Goal: Information Seeking & Learning: Learn about a topic

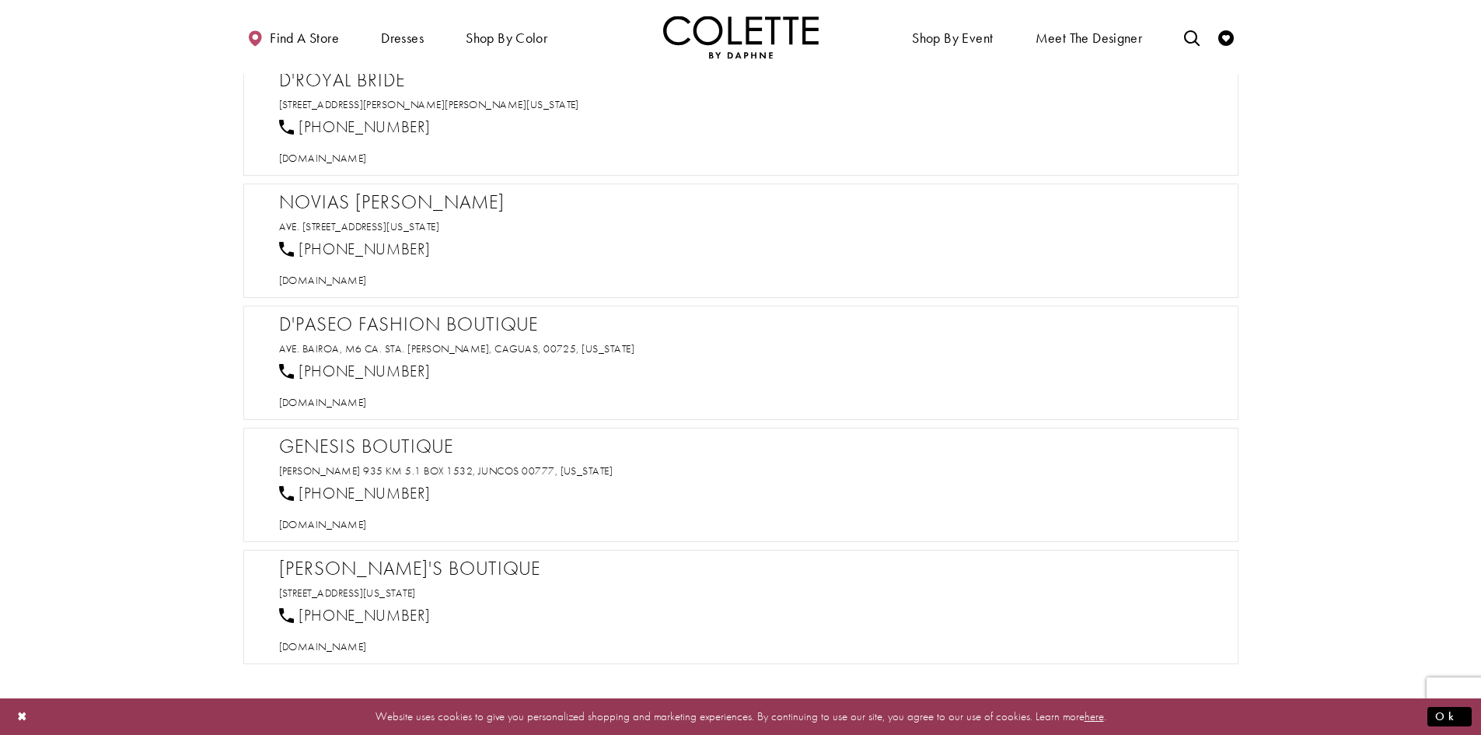
scroll to position [1244, 0]
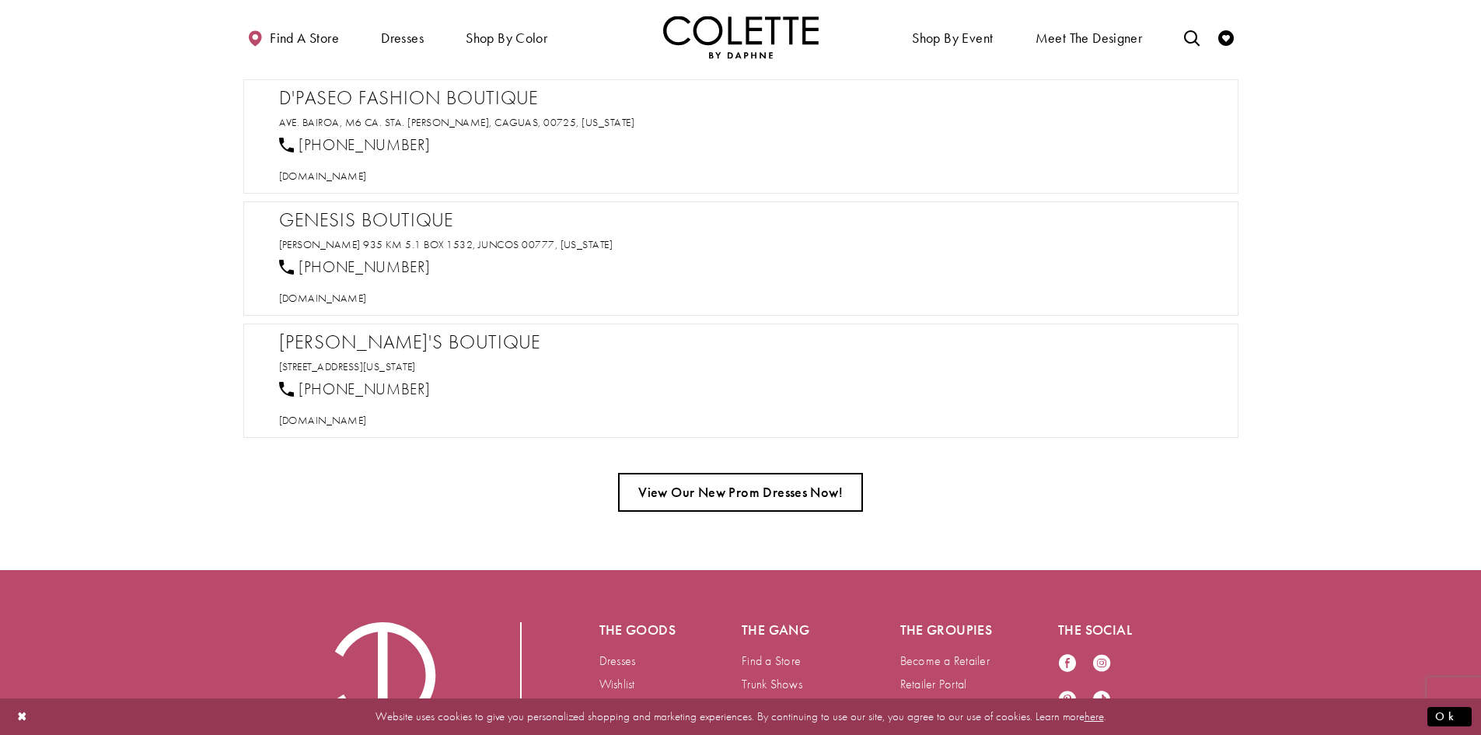
click at [689, 491] on link "View Our New Prom Dresses Now!" at bounding box center [740, 492] width 245 height 39
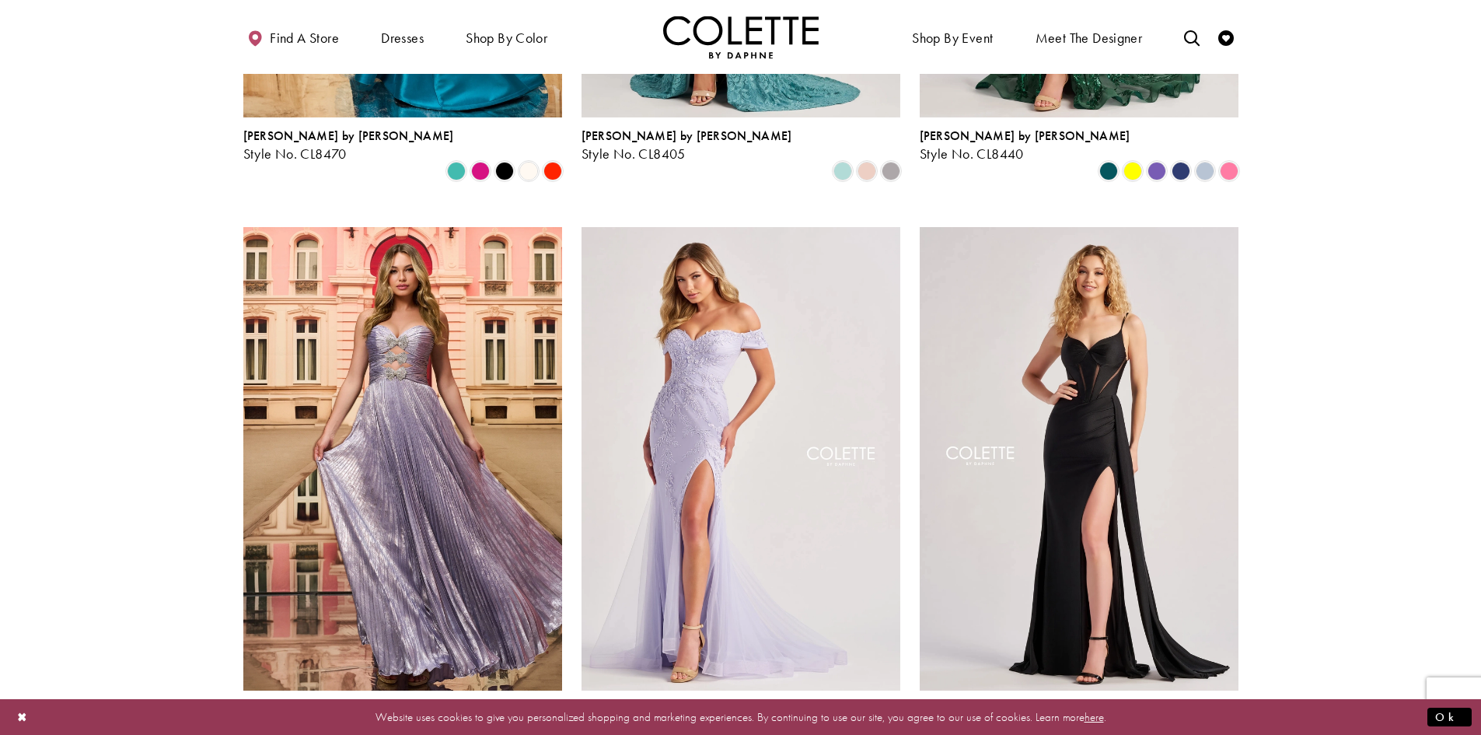
scroll to position [855, 0]
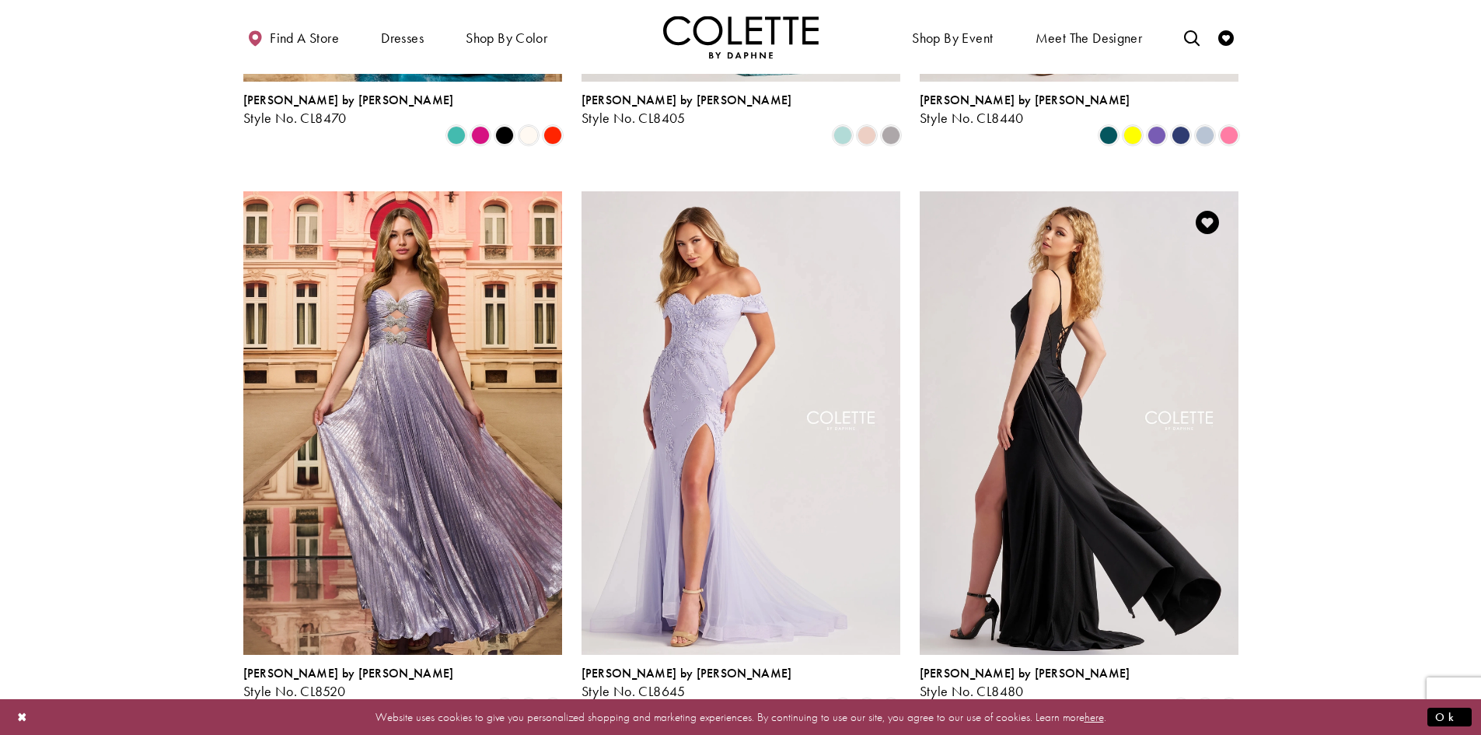
click at [1031, 411] on img "Visit Colette by Daphne Style No. CL8480 Page" at bounding box center [1079, 422] width 319 height 463
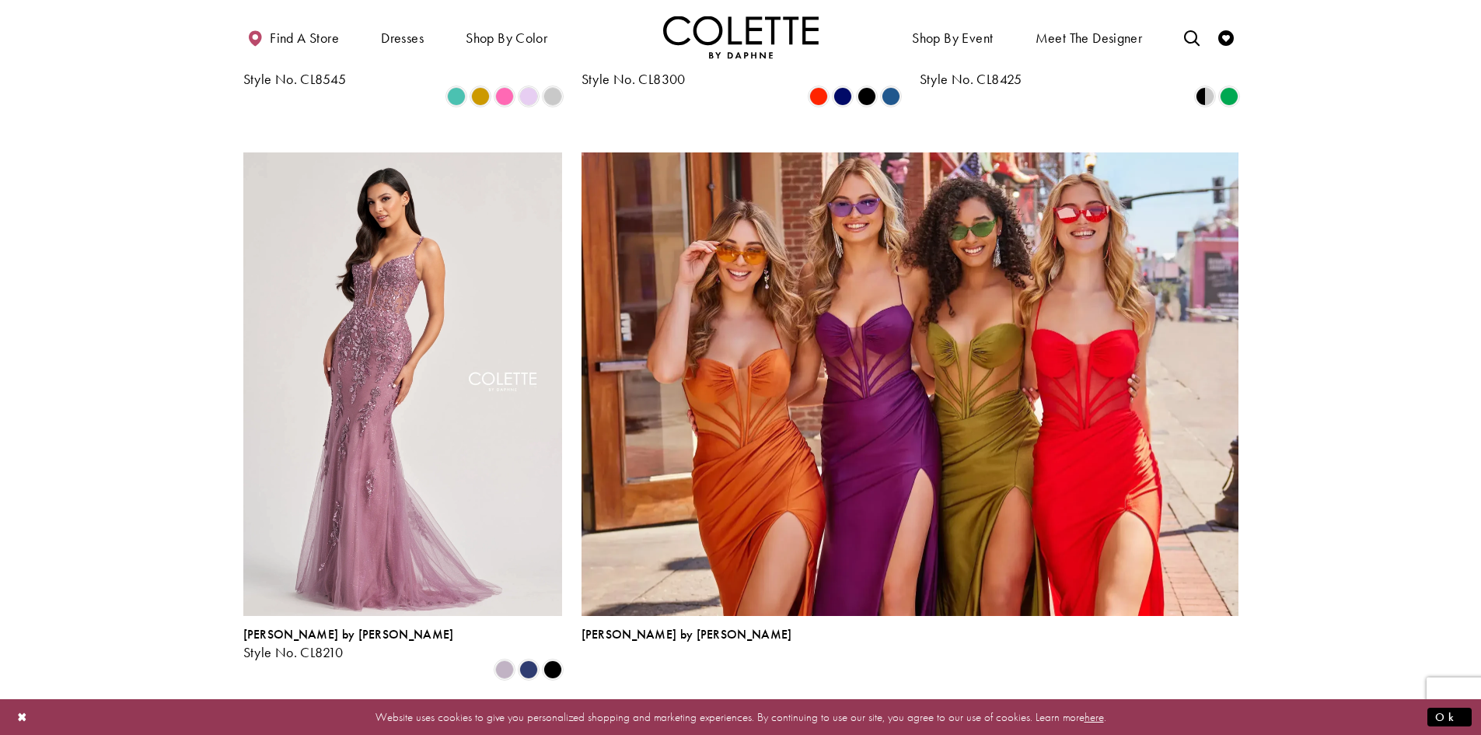
scroll to position [3188, 0]
click at [828, 712] on span "Next" at bounding box center [833, 720] width 26 height 16
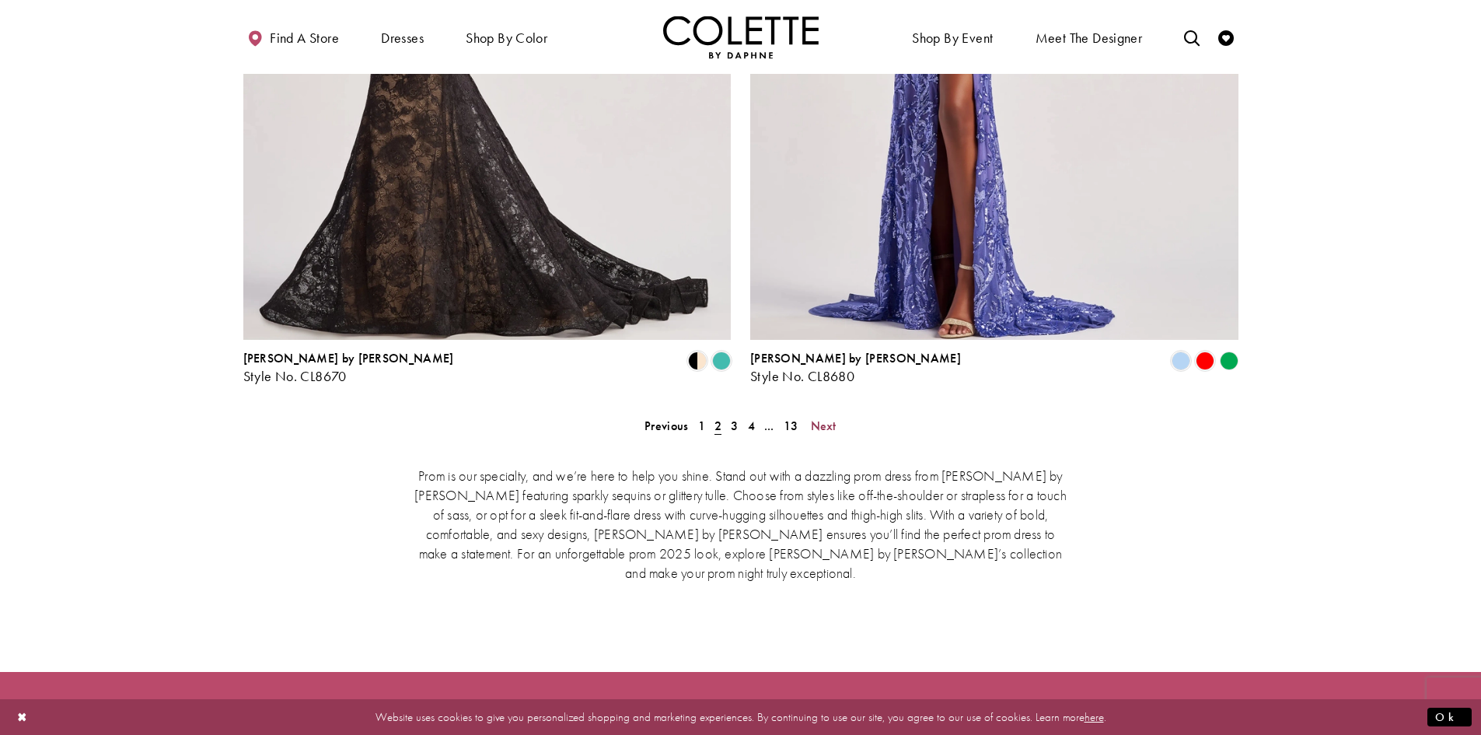
scroll to position [3198, 0]
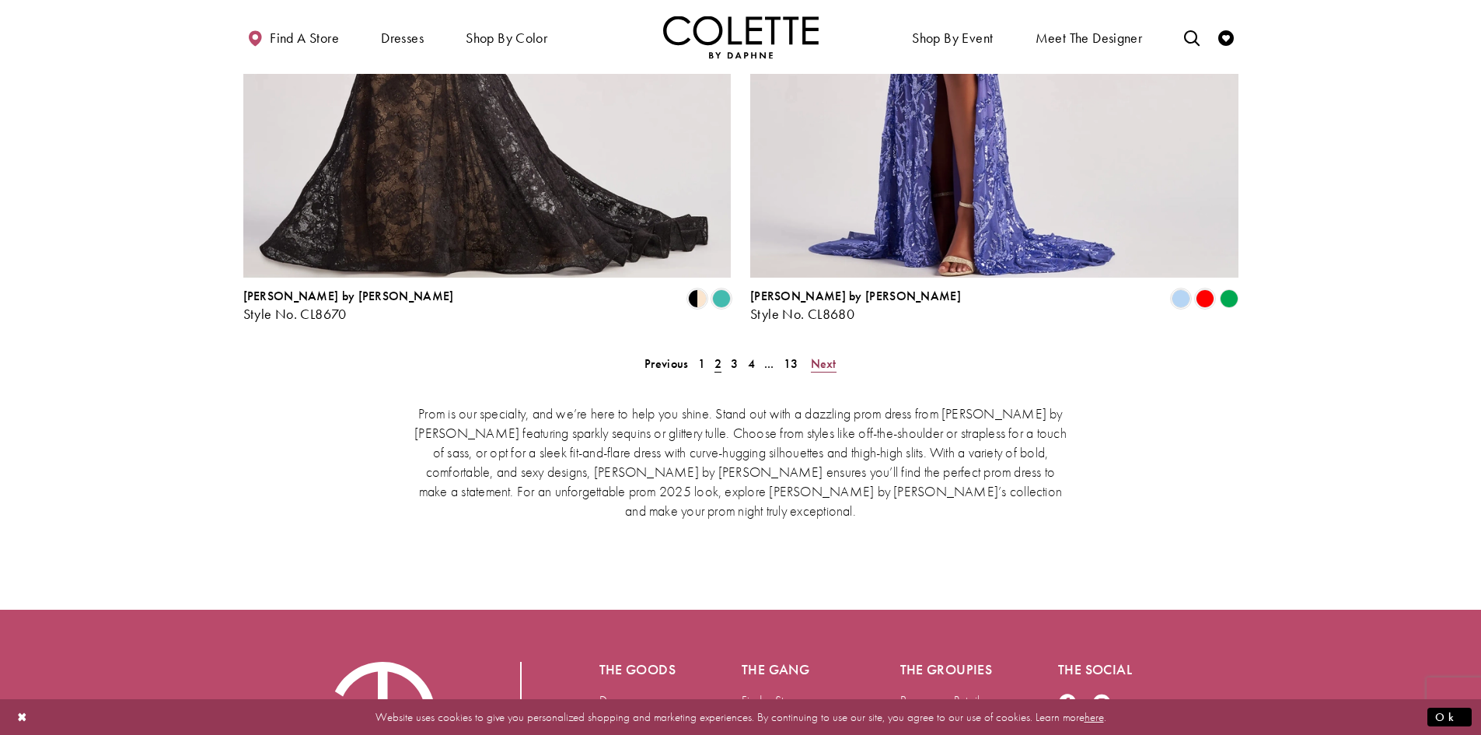
click at [832, 355] on span "Next" at bounding box center [824, 363] width 26 height 16
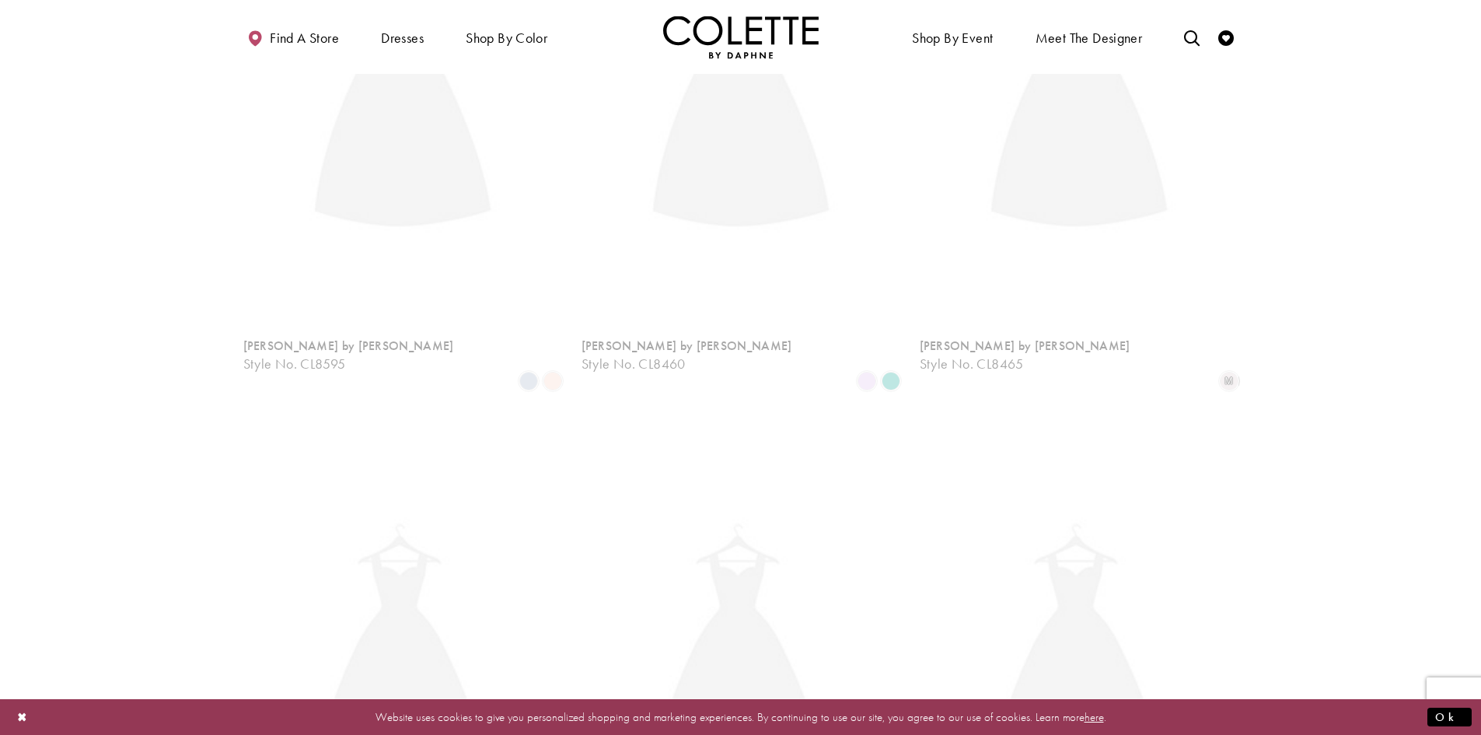
scroll to position [399, 0]
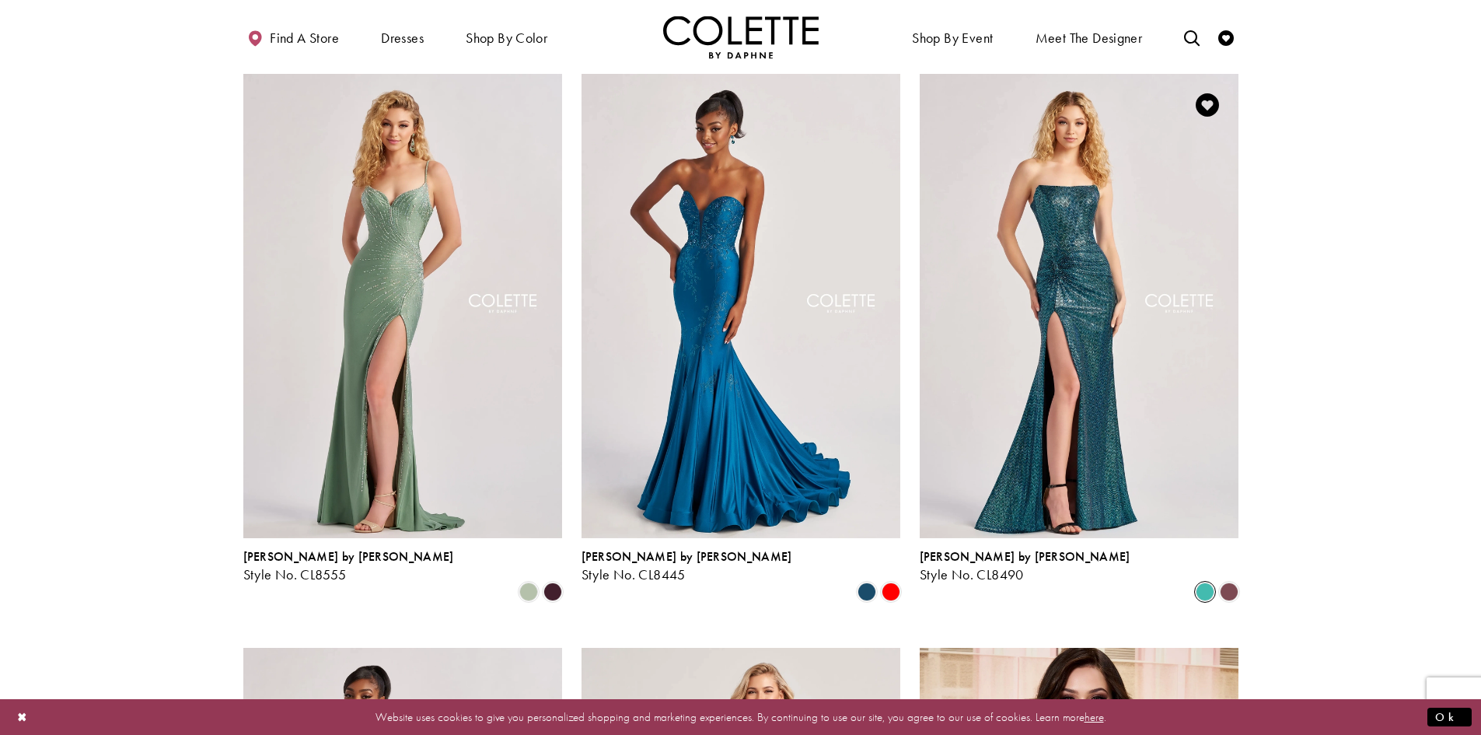
click at [1198, 582] on span "Product List" at bounding box center [1205, 591] width 19 height 19
click at [1229, 582] on span "Product List" at bounding box center [1229, 591] width 19 height 19
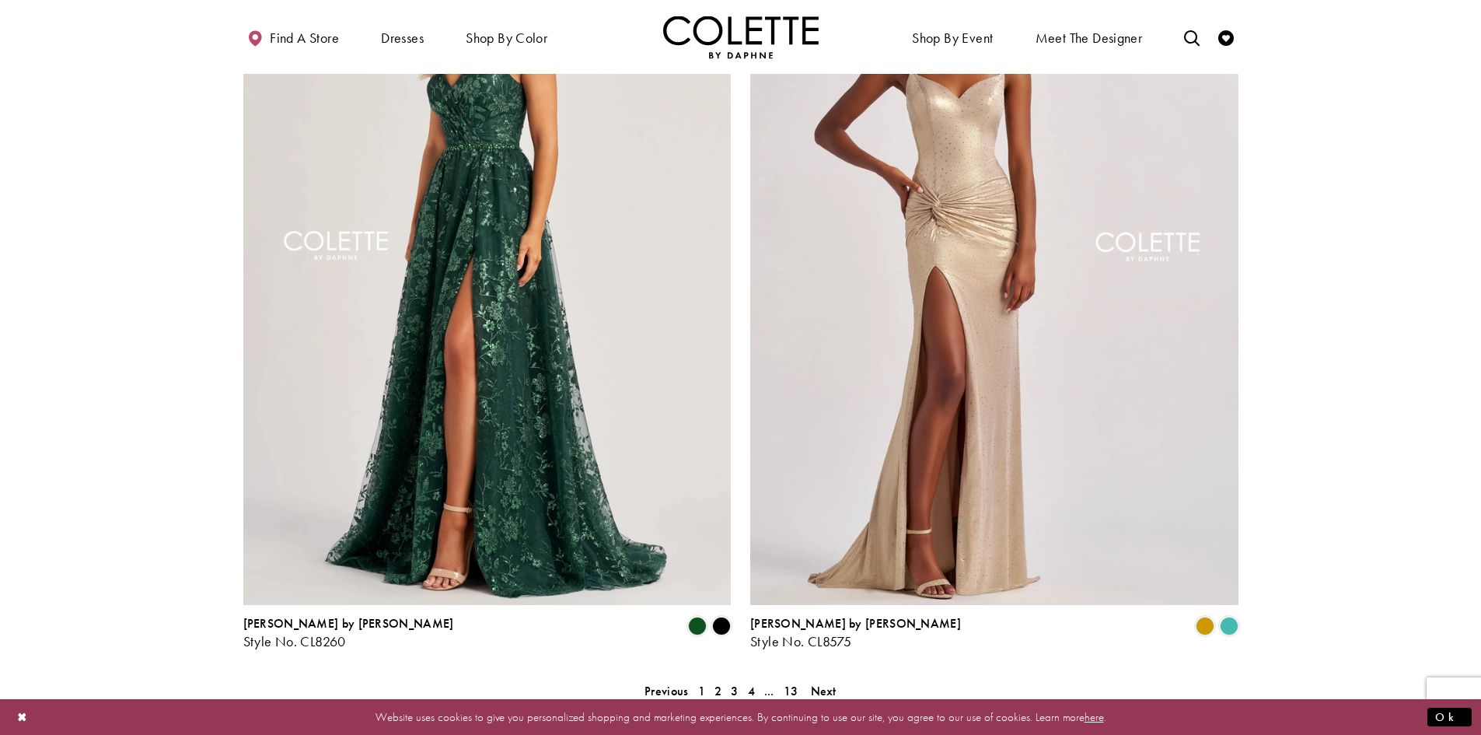
scroll to position [2965, 0]
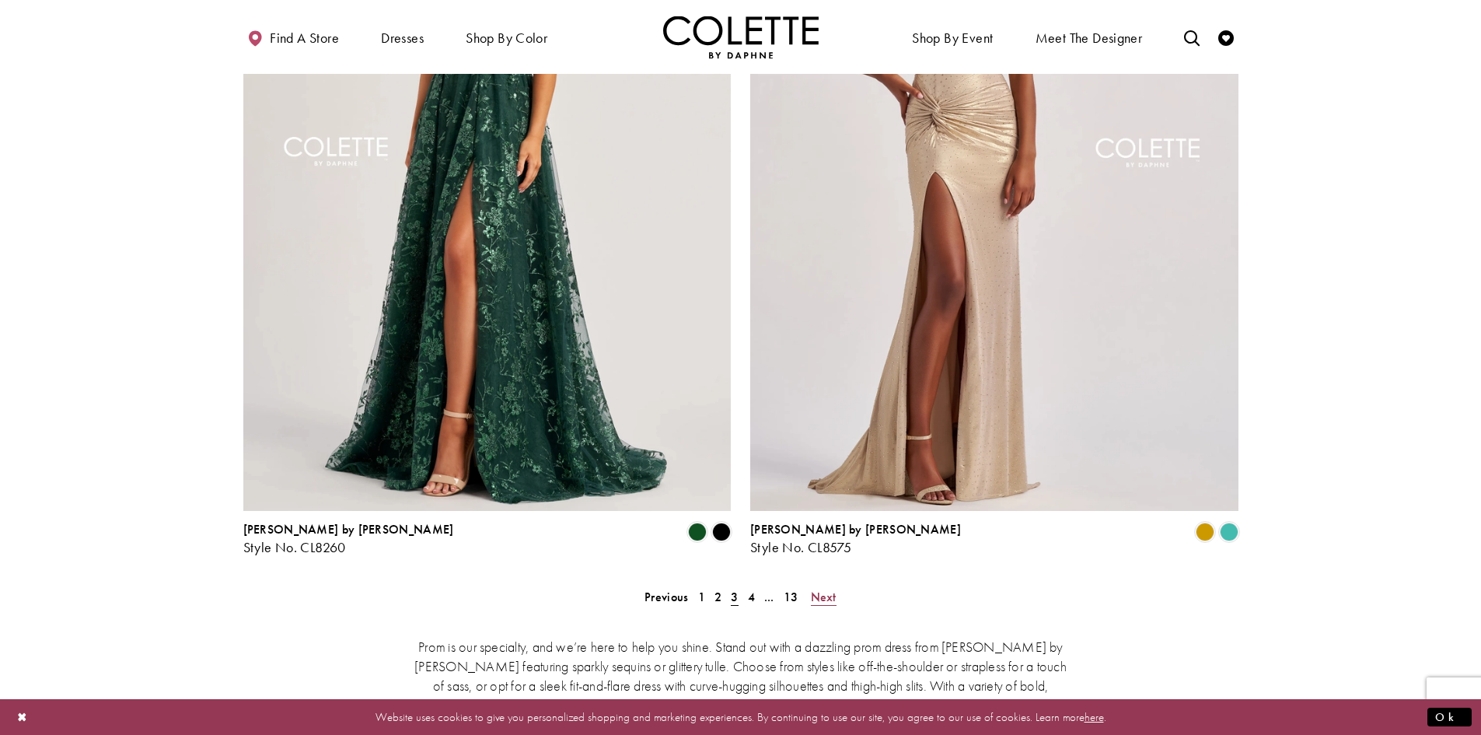
click at [825, 589] on span "Next" at bounding box center [824, 597] width 26 height 16
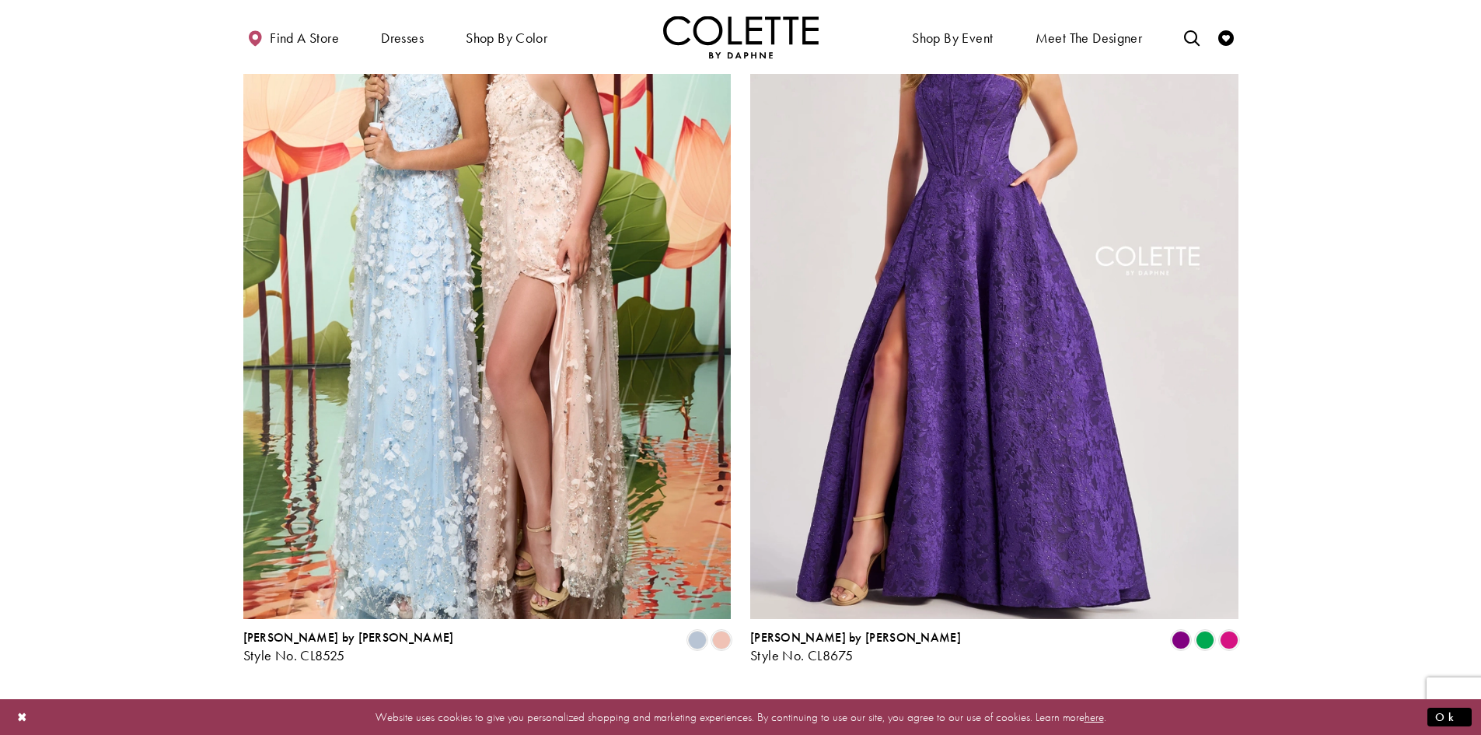
scroll to position [2887, 0]
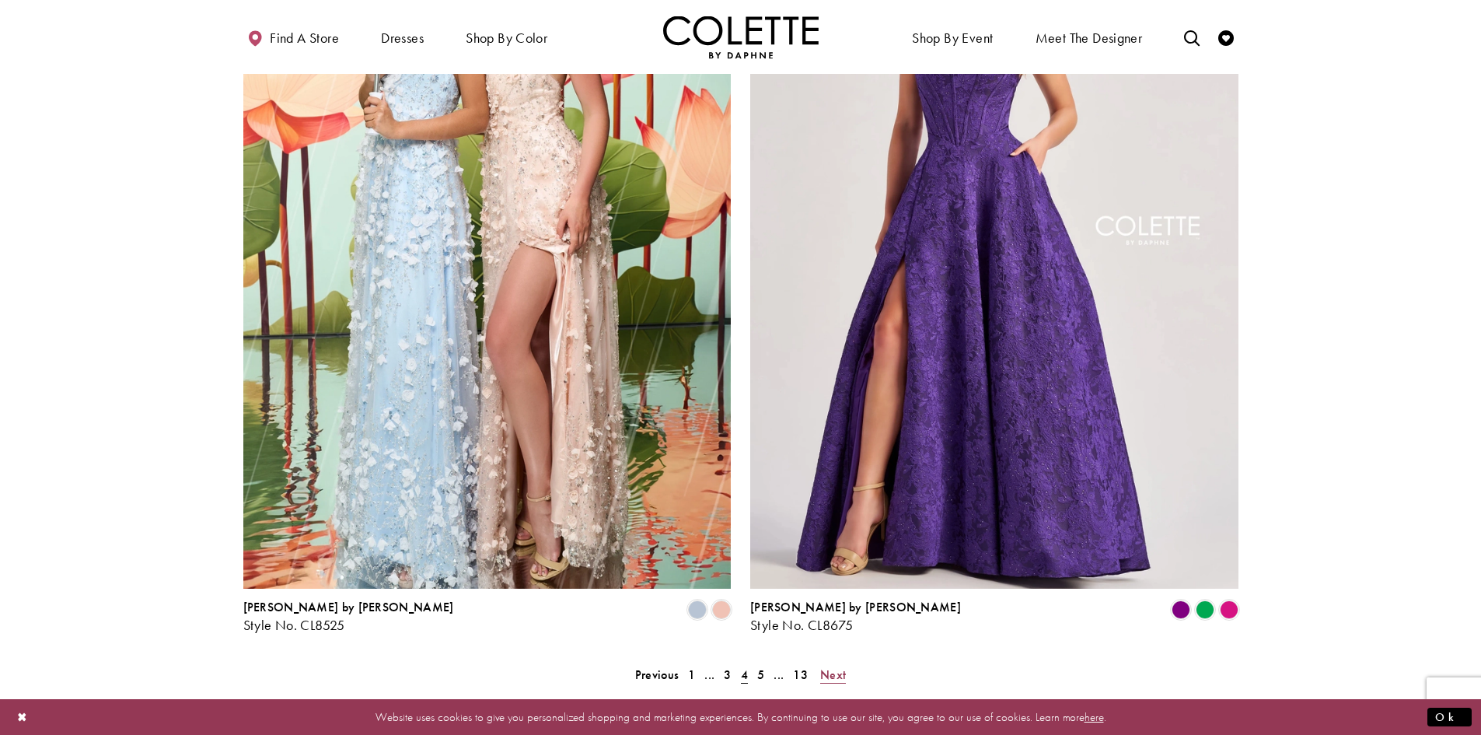
click at [831, 666] on span "Next" at bounding box center [833, 674] width 26 height 16
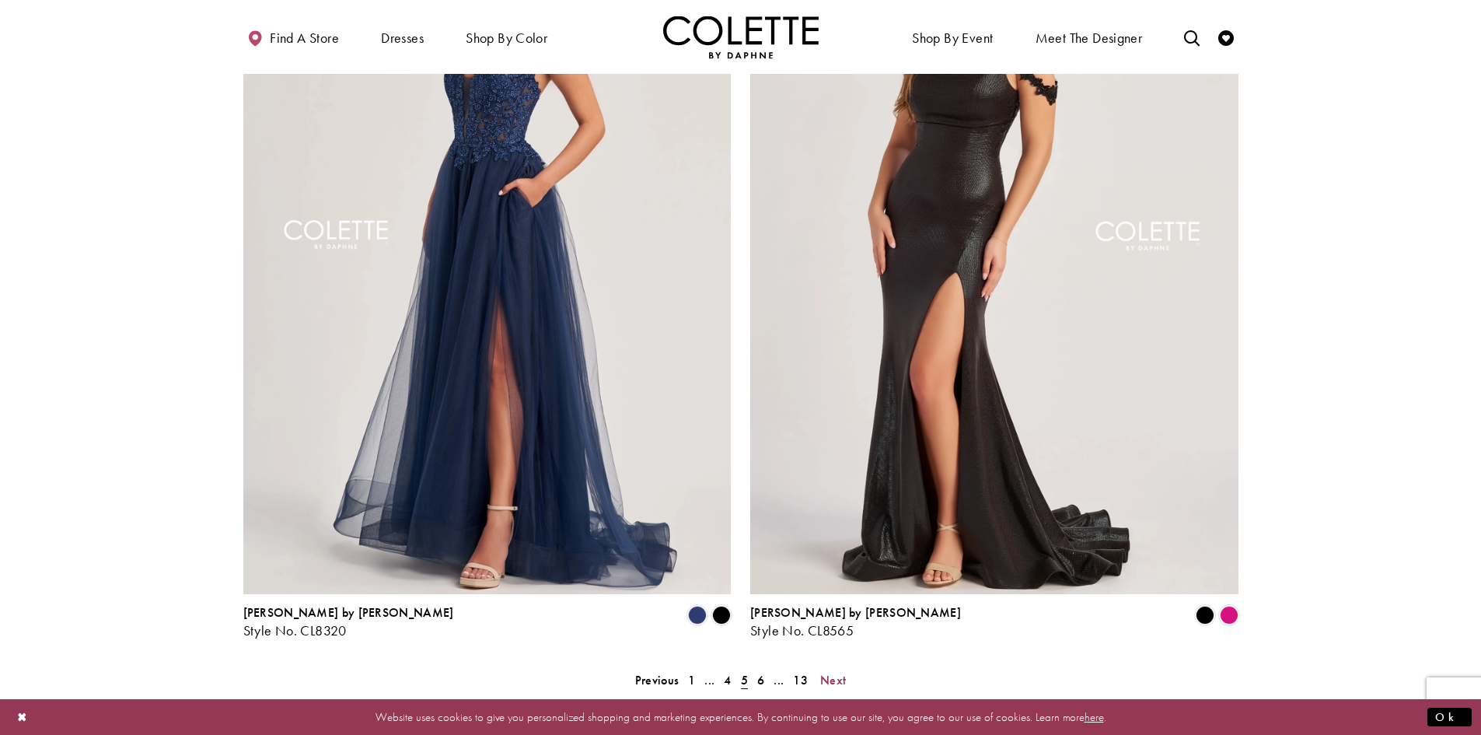
scroll to position [2887, 0]
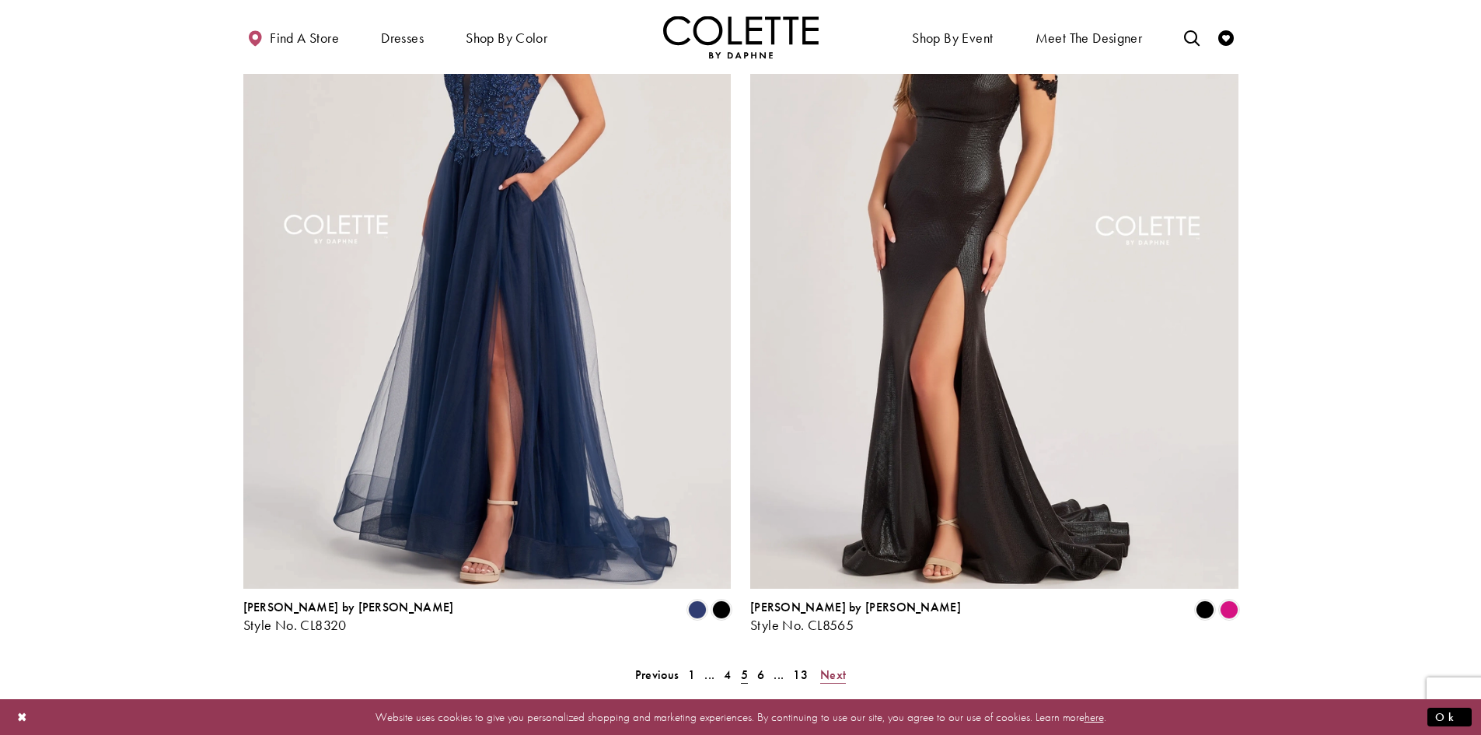
click at [837, 666] on span "Next" at bounding box center [833, 674] width 26 height 16
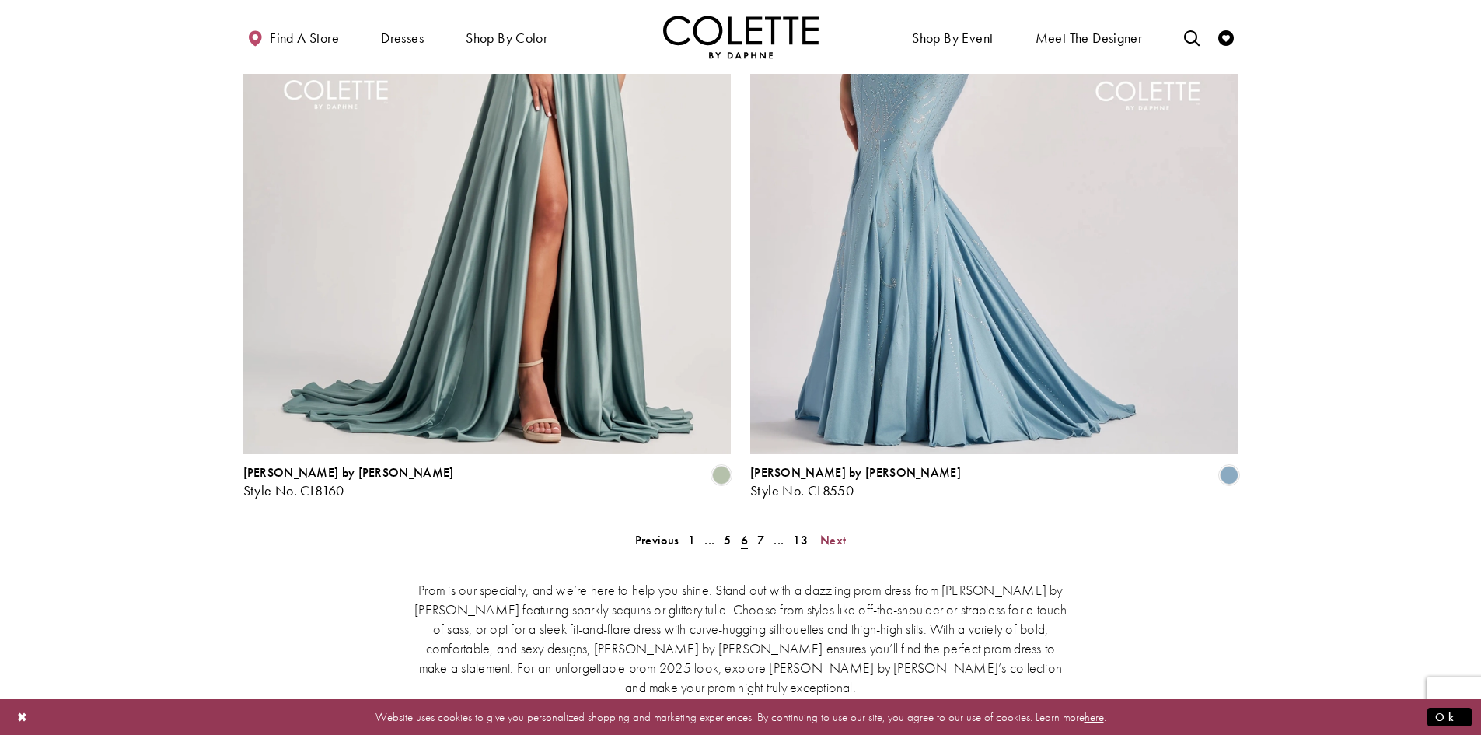
scroll to position [3121, 0]
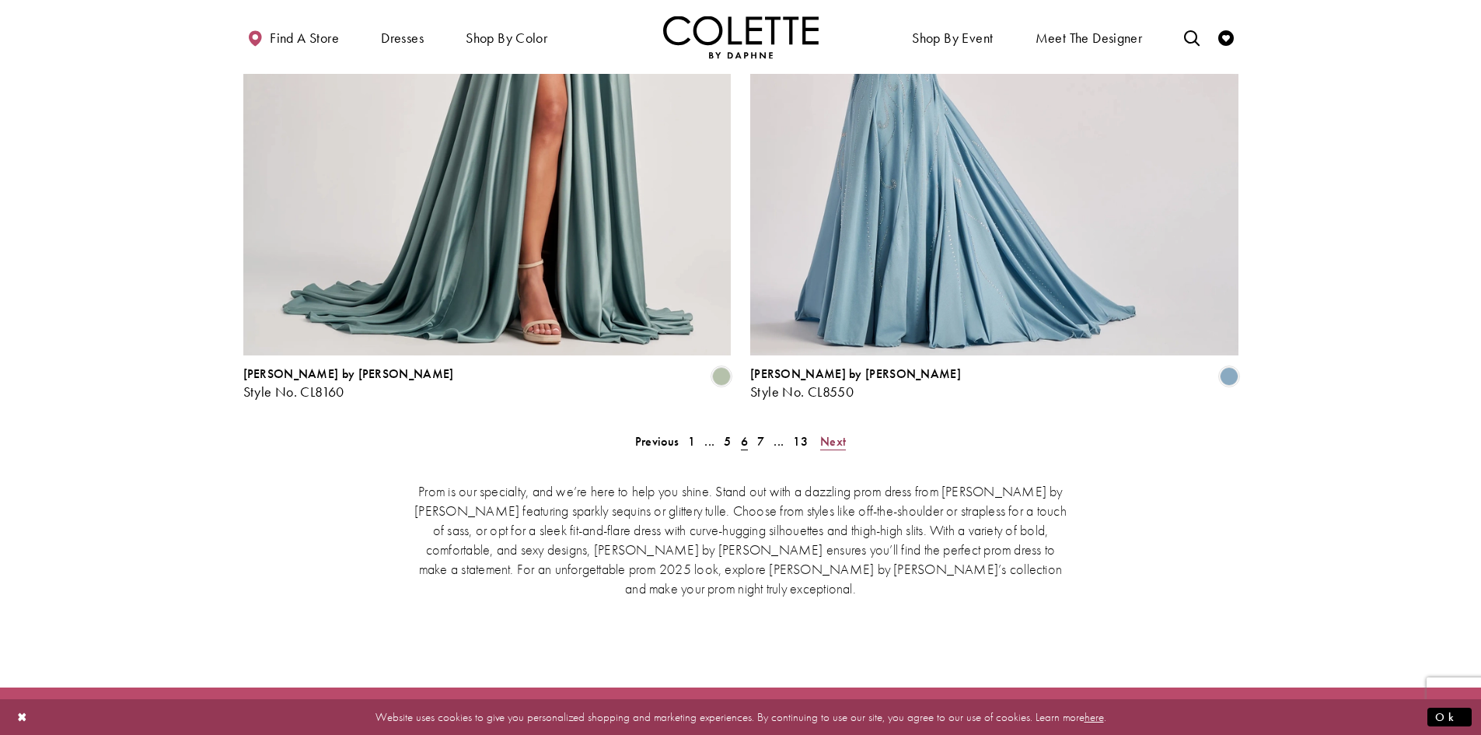
click at [834, 433] on span "Next" at bounding box center [833, 441] width 26 height 16
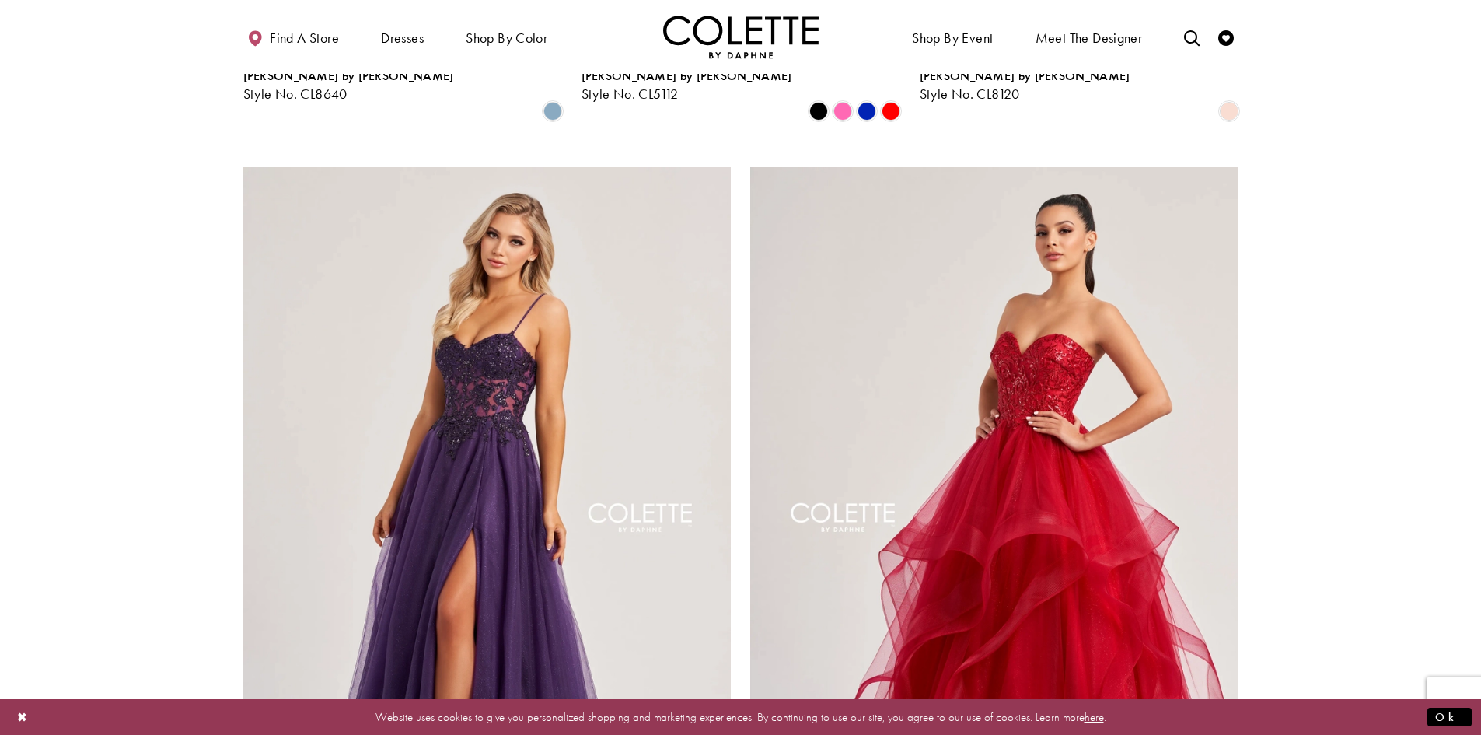
scroll to position [2887, 0]
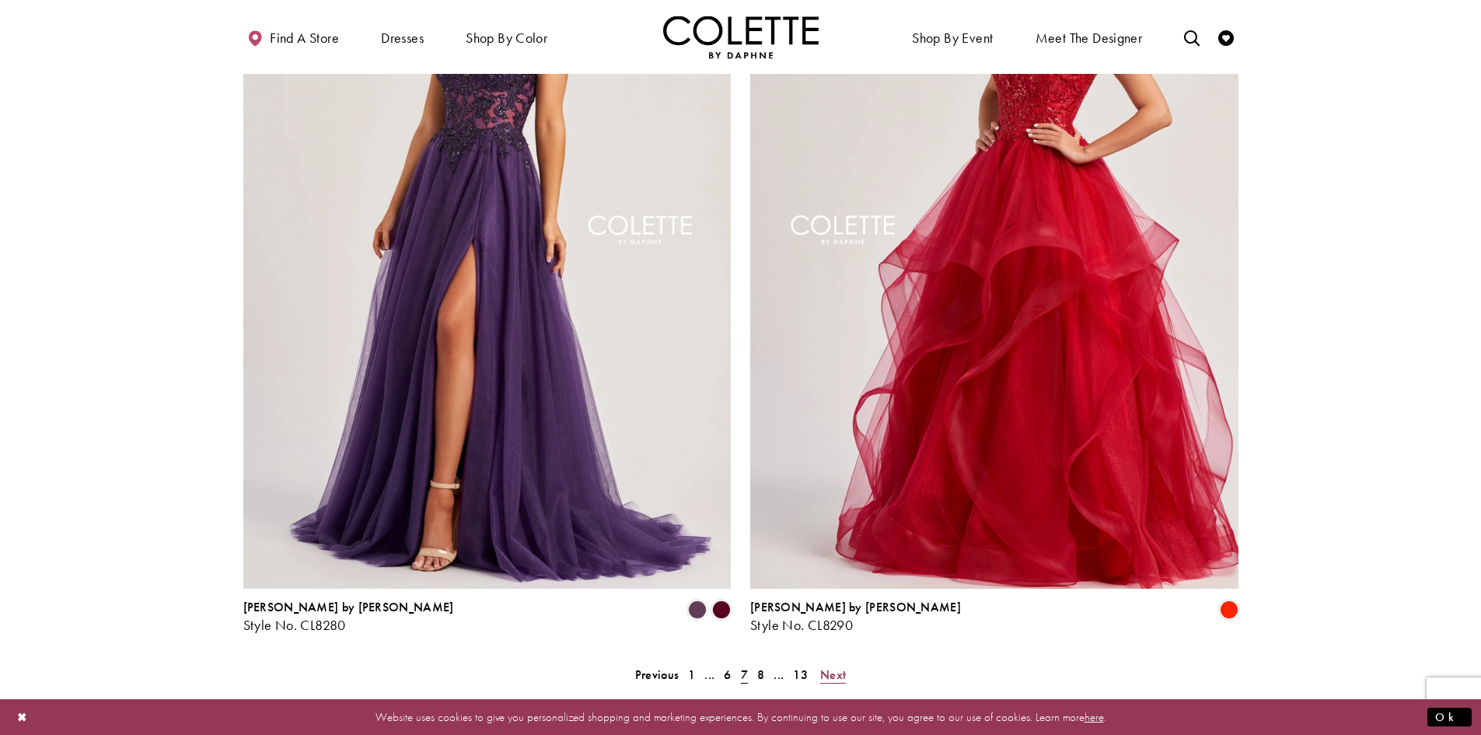
click at [831, 666] on span "Next" at bounding box center [833, 674] width 26 height 16
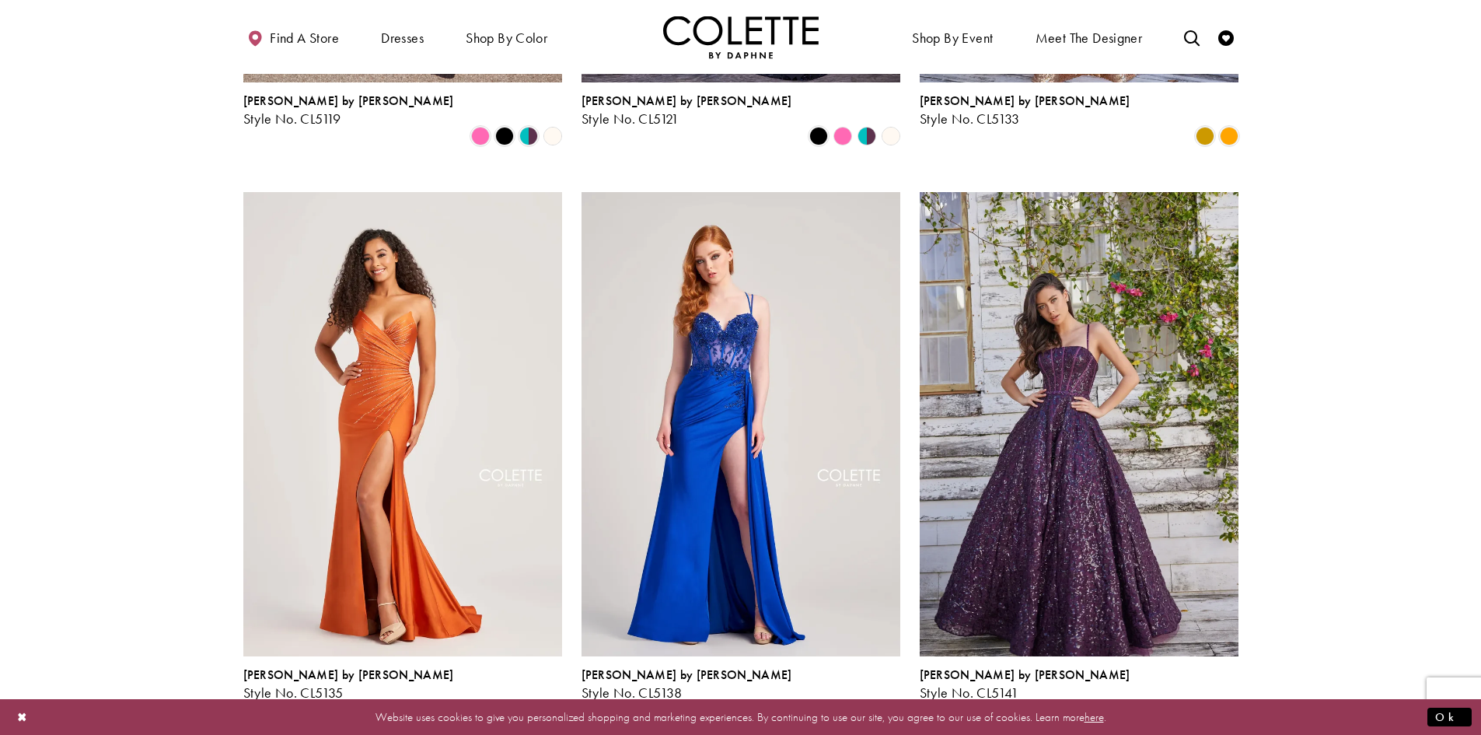
scroll to position [2032, 0]
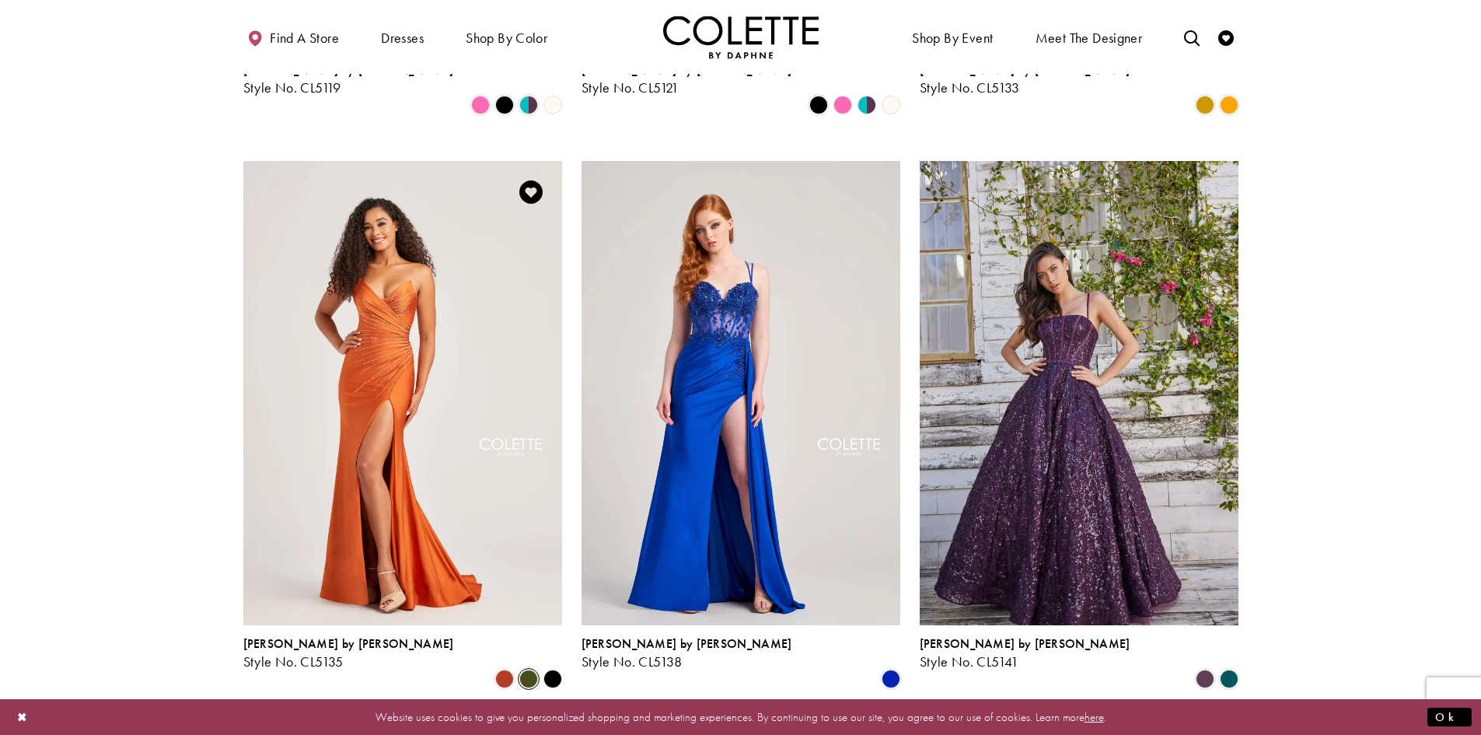
click at [526, 670] on span "Product List" at bounding box center [528, 679] width 19 height 19
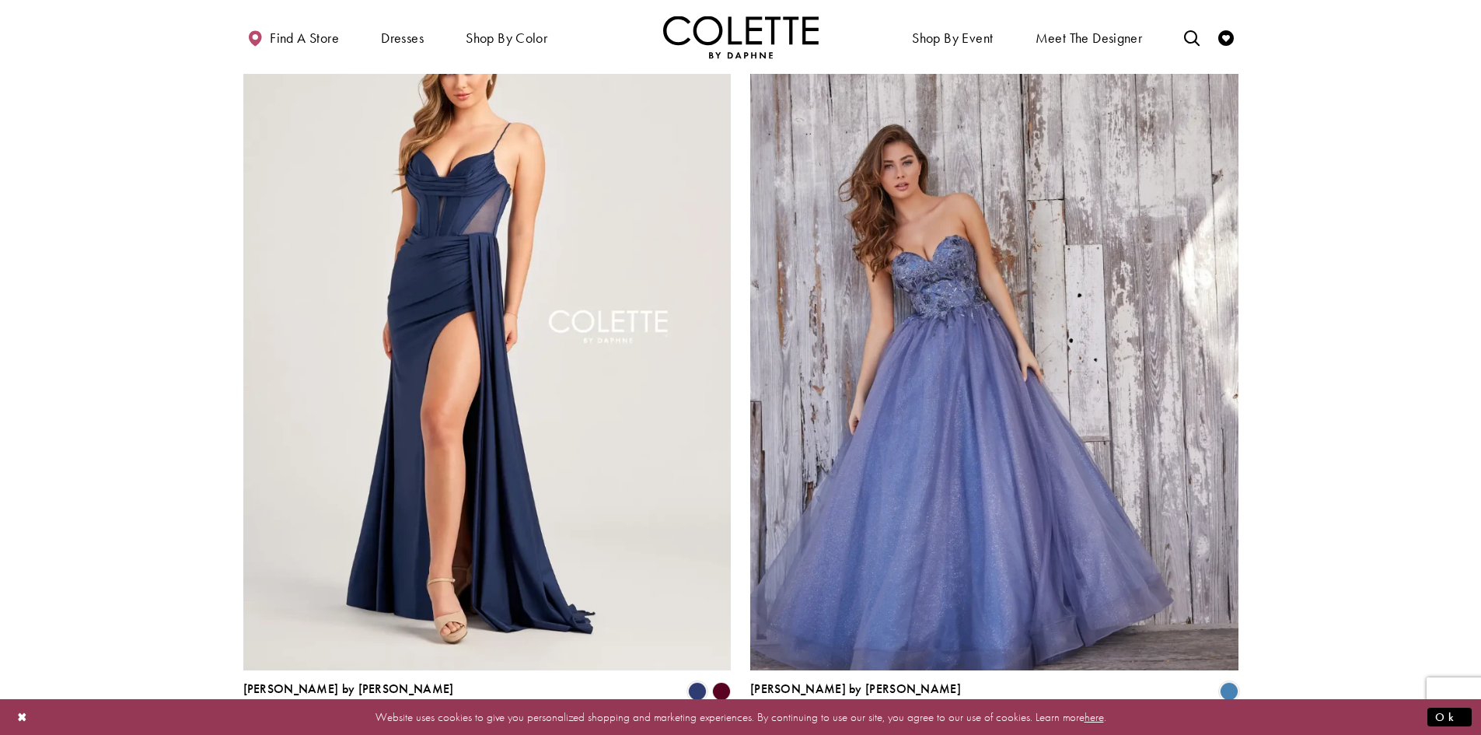
scroll to position [2810, 0]
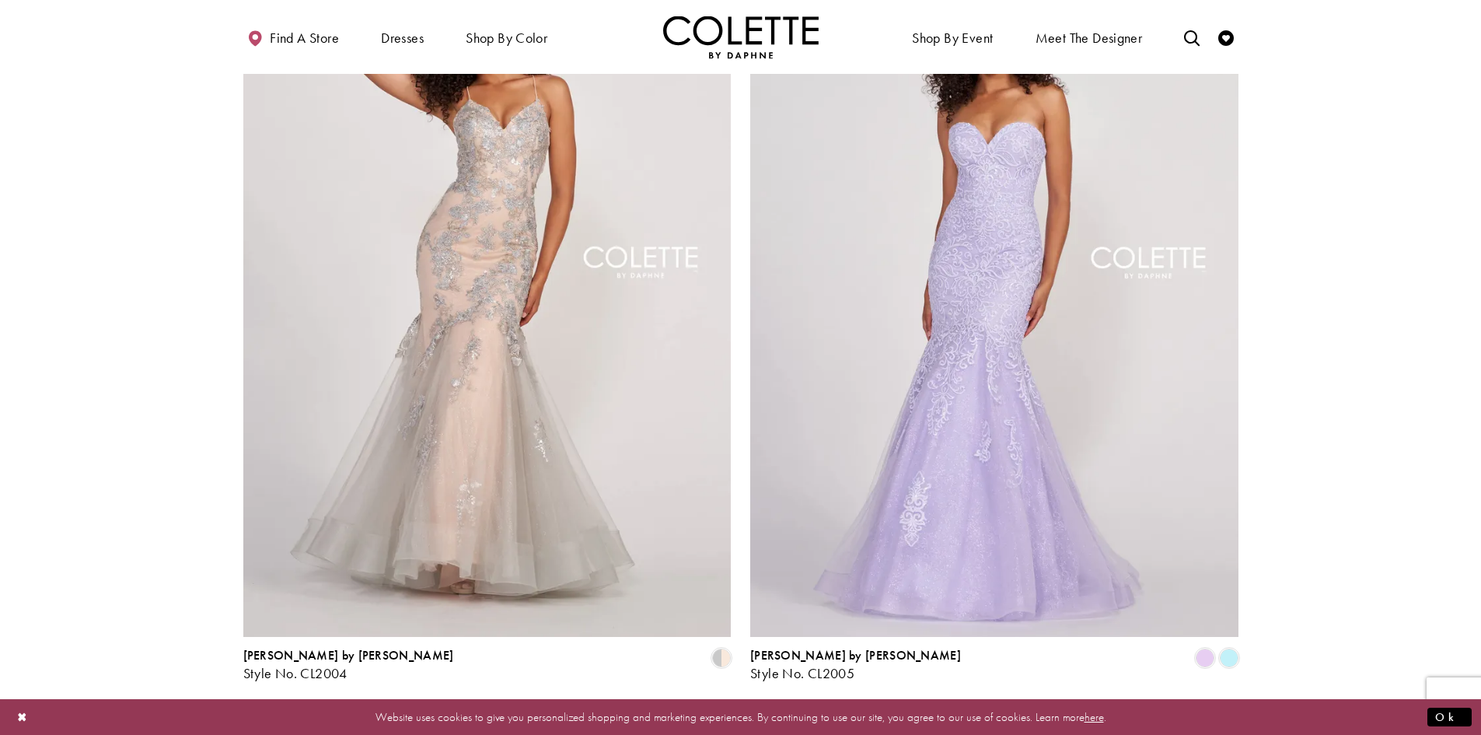
scroll to position [2887, 0]
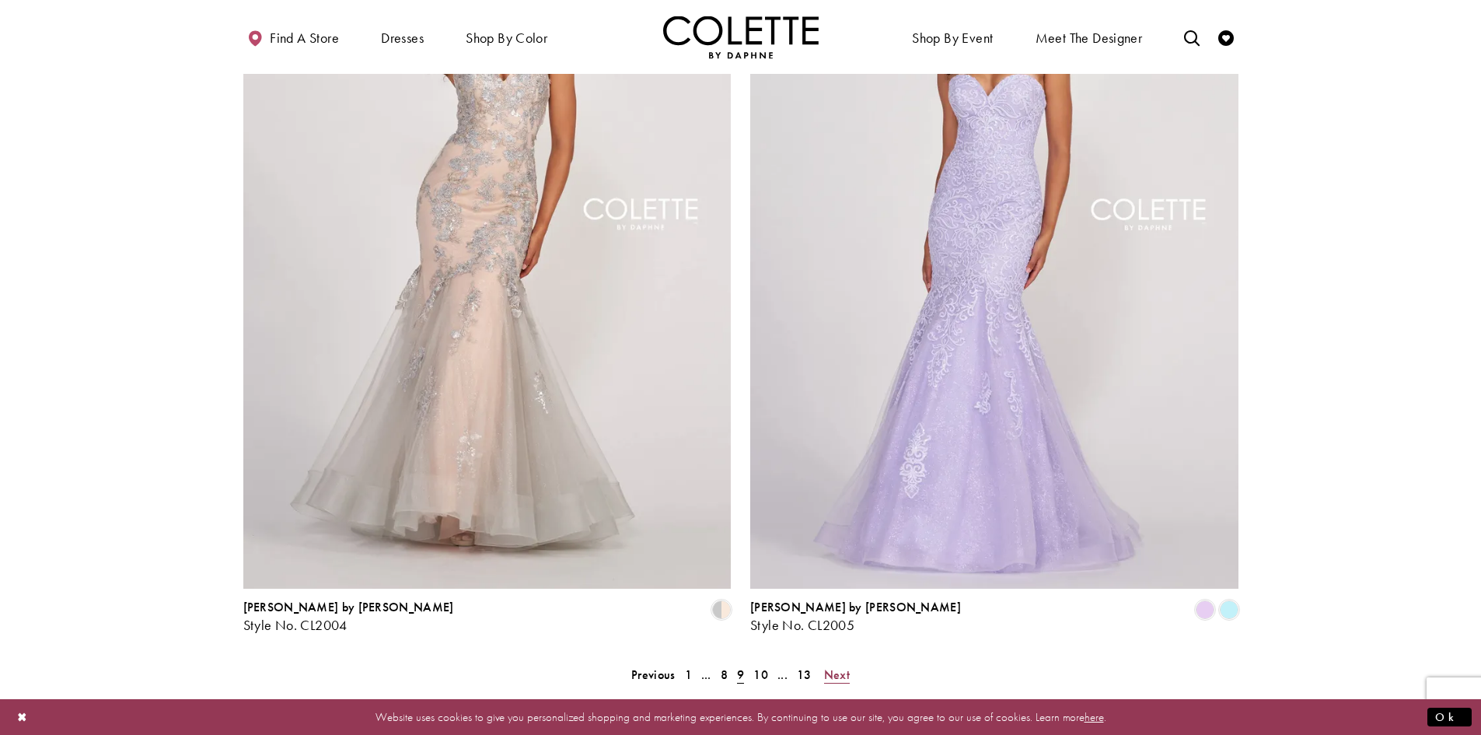
click at [831, 666] on span "Next" at bounding box center [837, 674] width 26 height 16
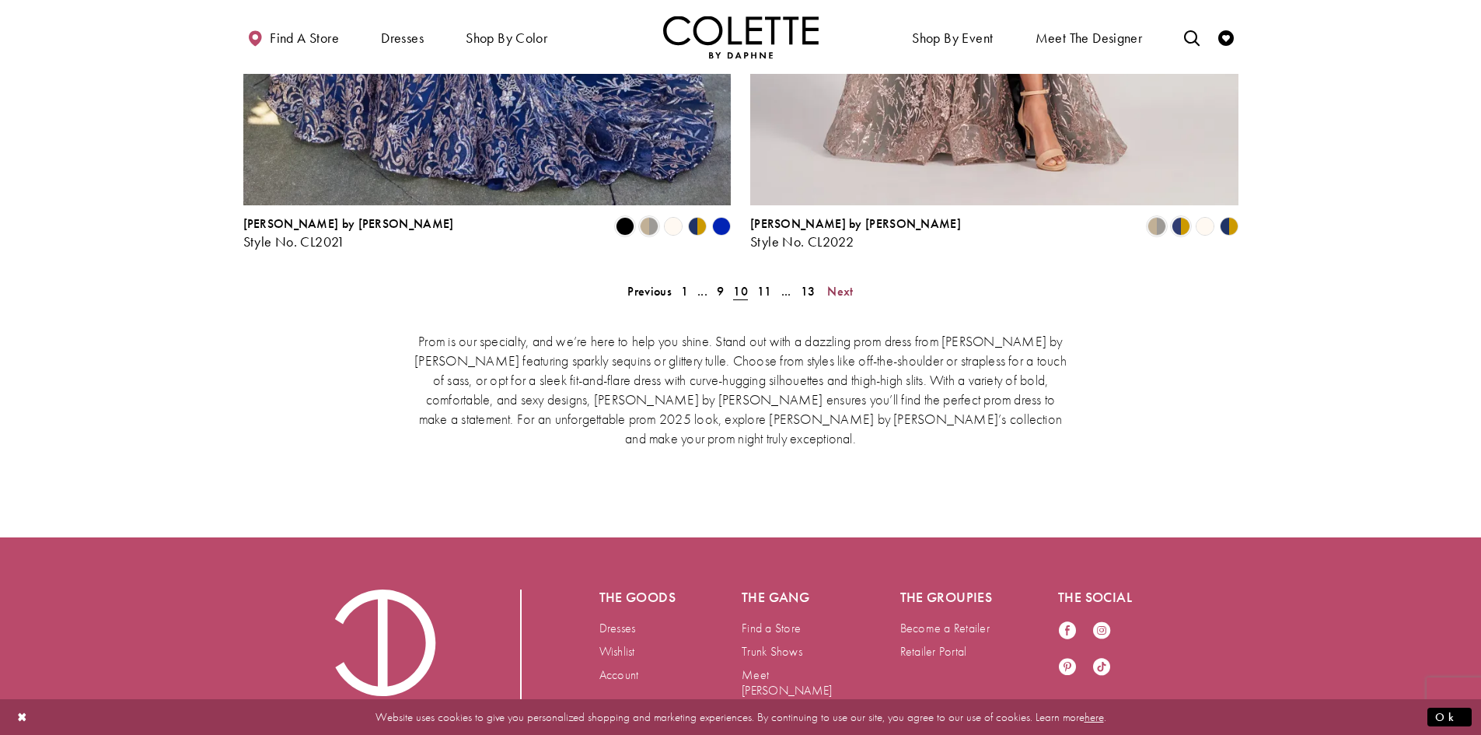
scroll to position [3276, 0]
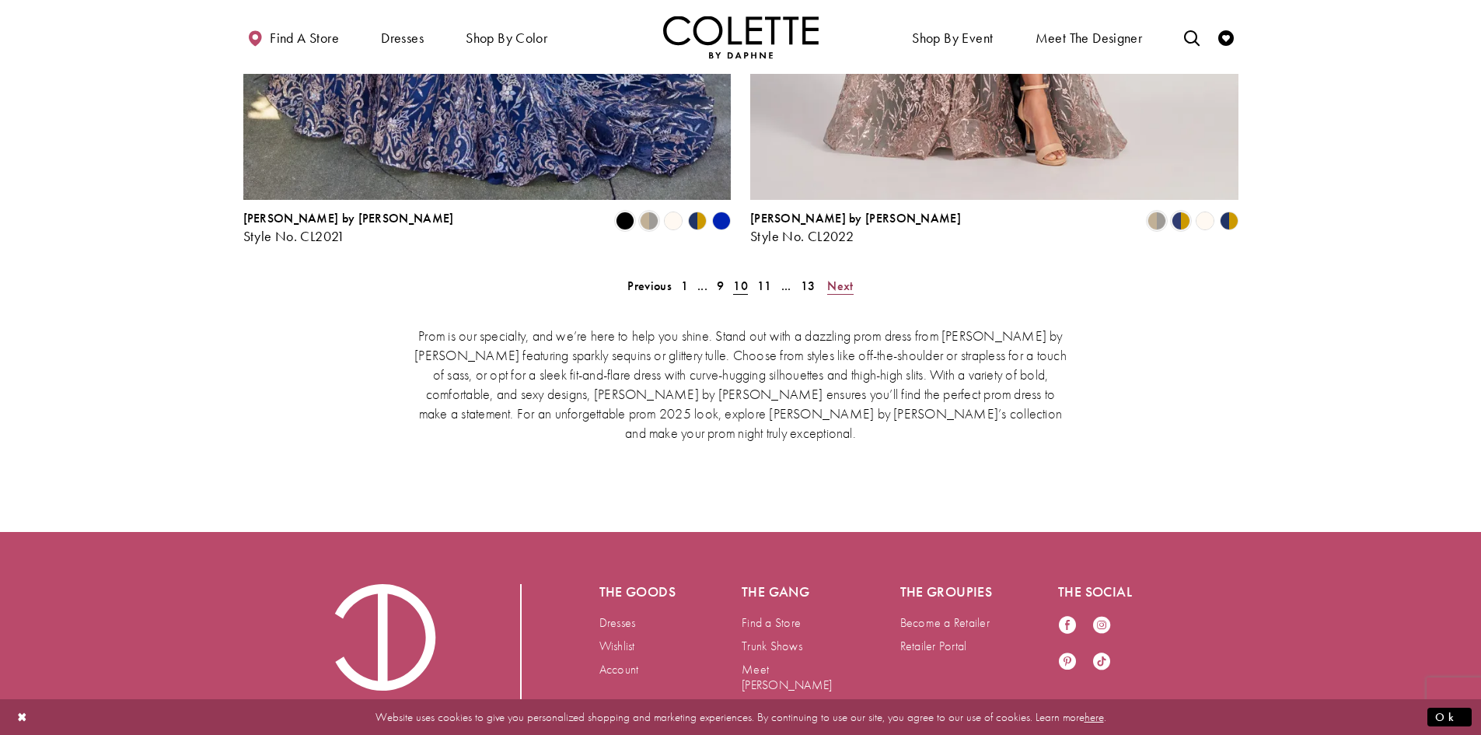
click at [851, 278] on span "Next" at bounding box center [840, 286] width 26 height 16
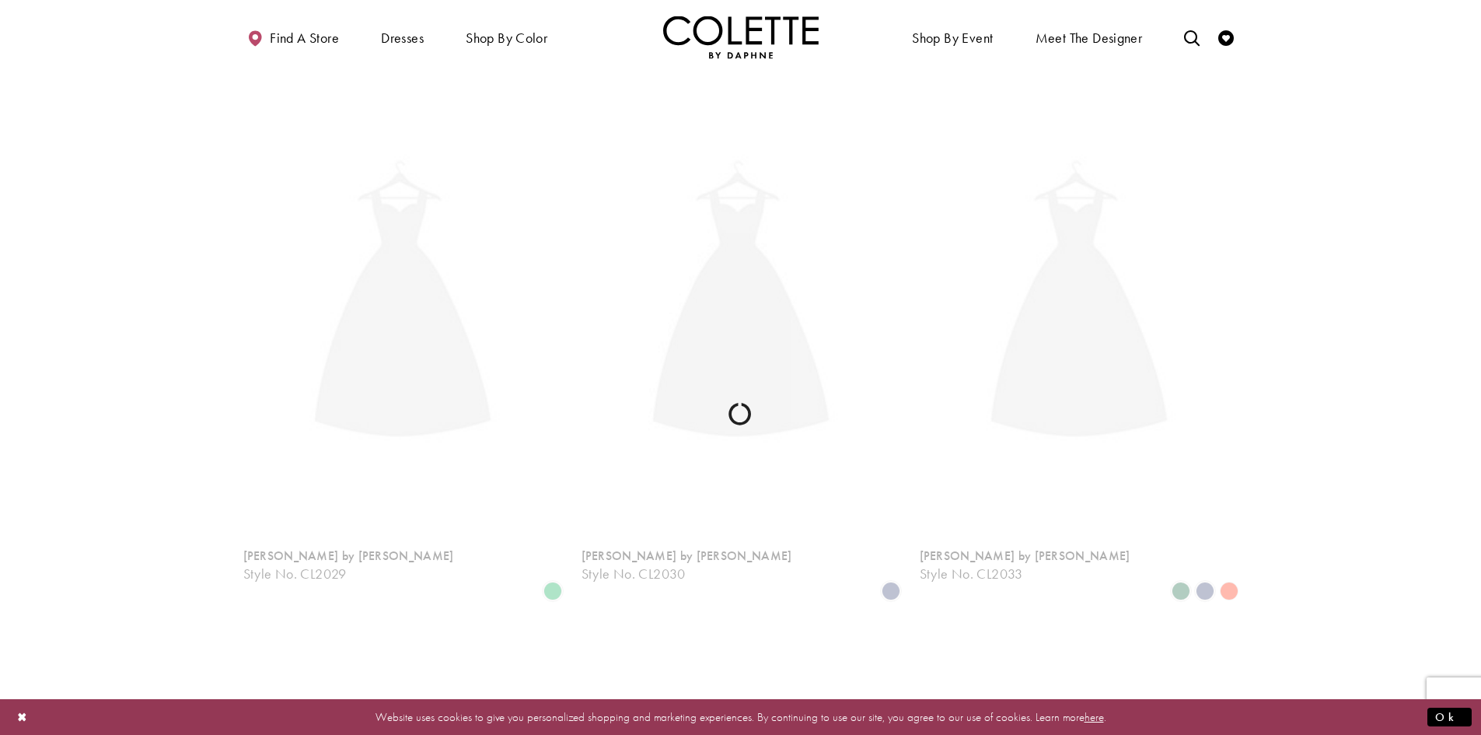
scroll to position [399, 0]
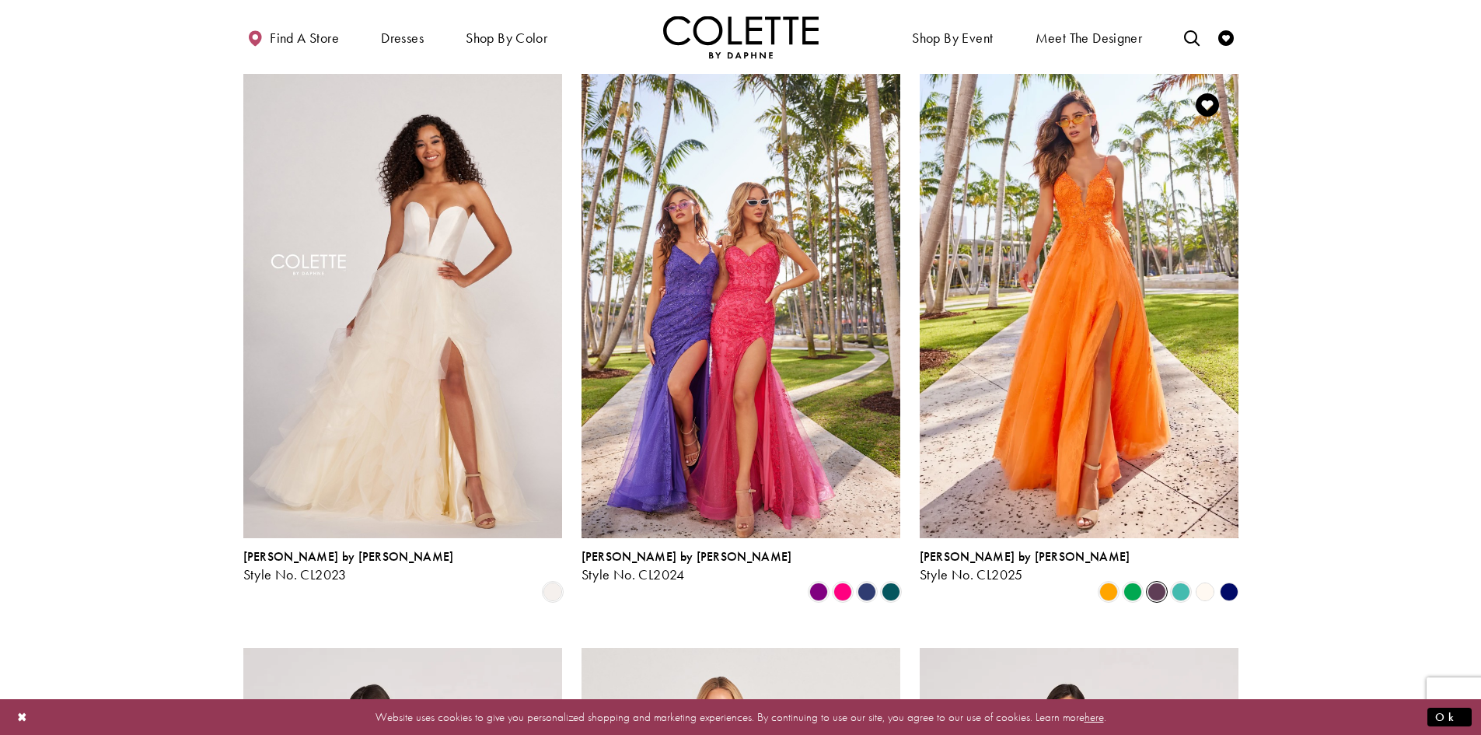
click at [1166, 582] on icon "Product List" at bounding box center [1157, 591] width 19 height 19
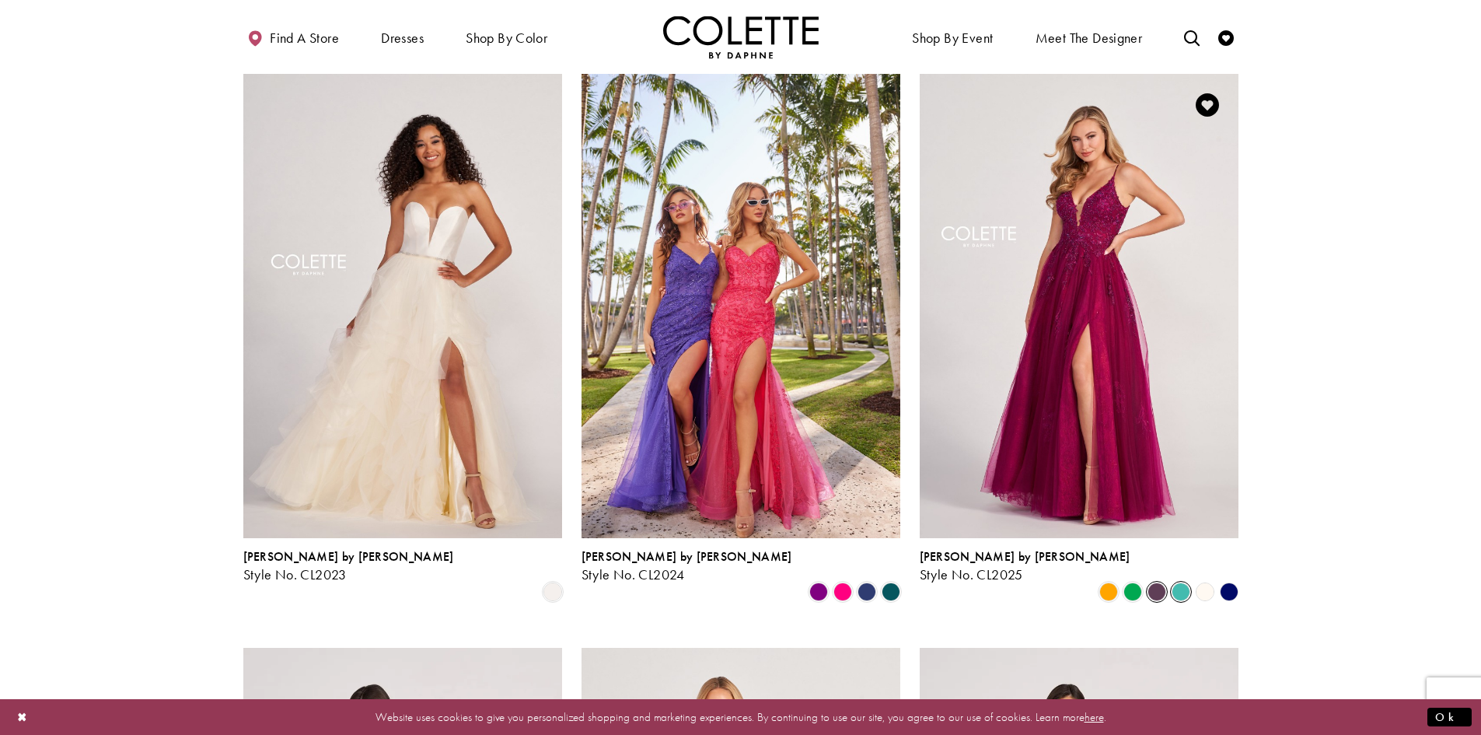
click at [1180, 582] on span "Product List" at bounding box center [1181, 591] width 19 height 19
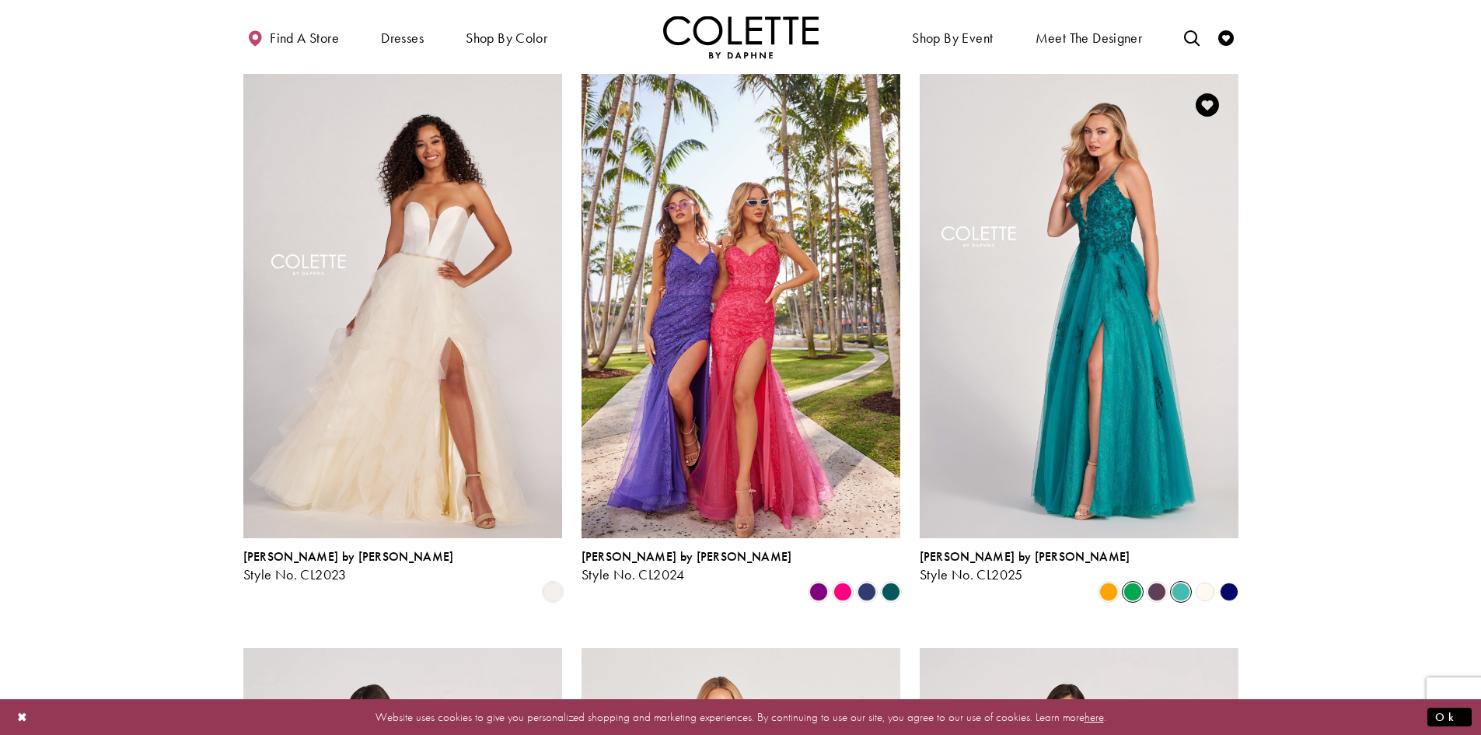
click at [1136, 582] on span "Product List" at bounding box center [1133, 591] width 19 height 19
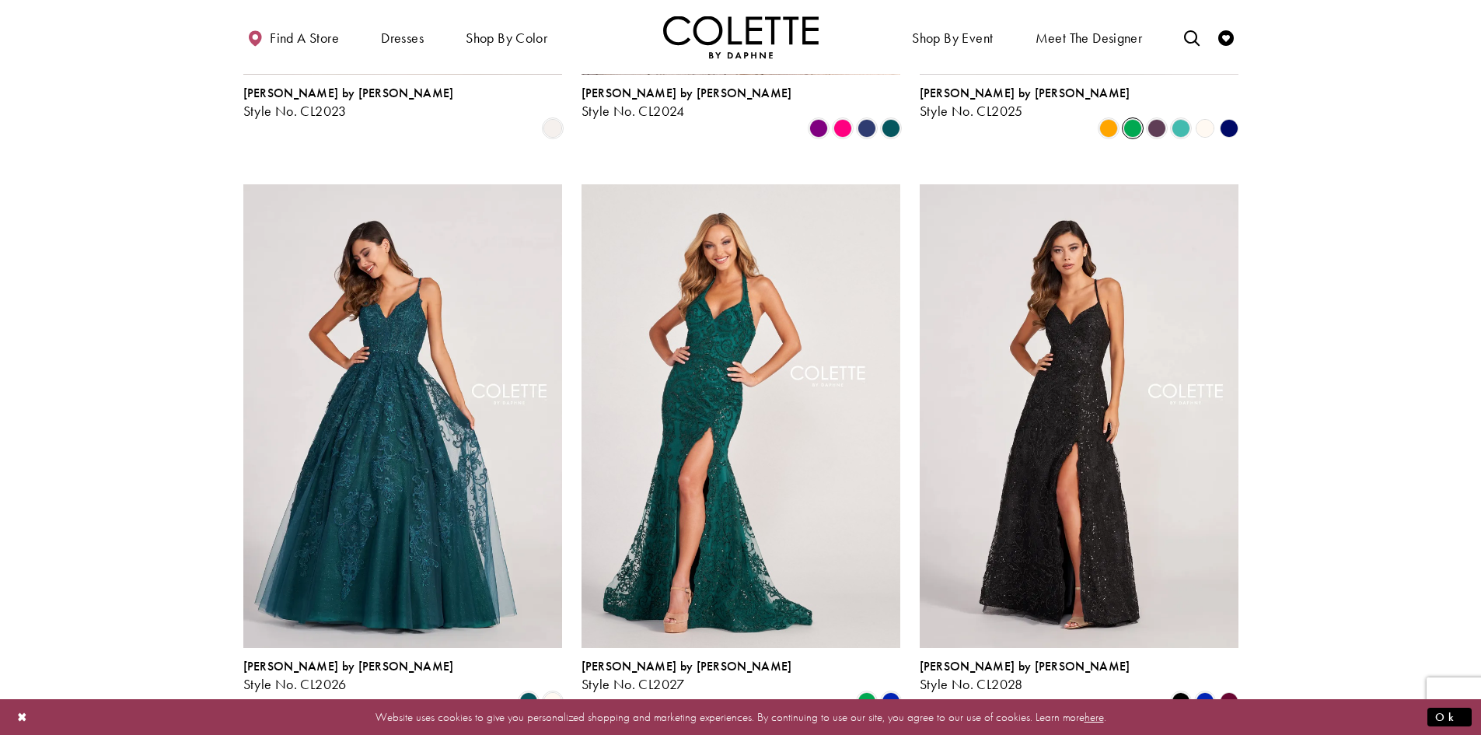
scroll to position [865, 0]
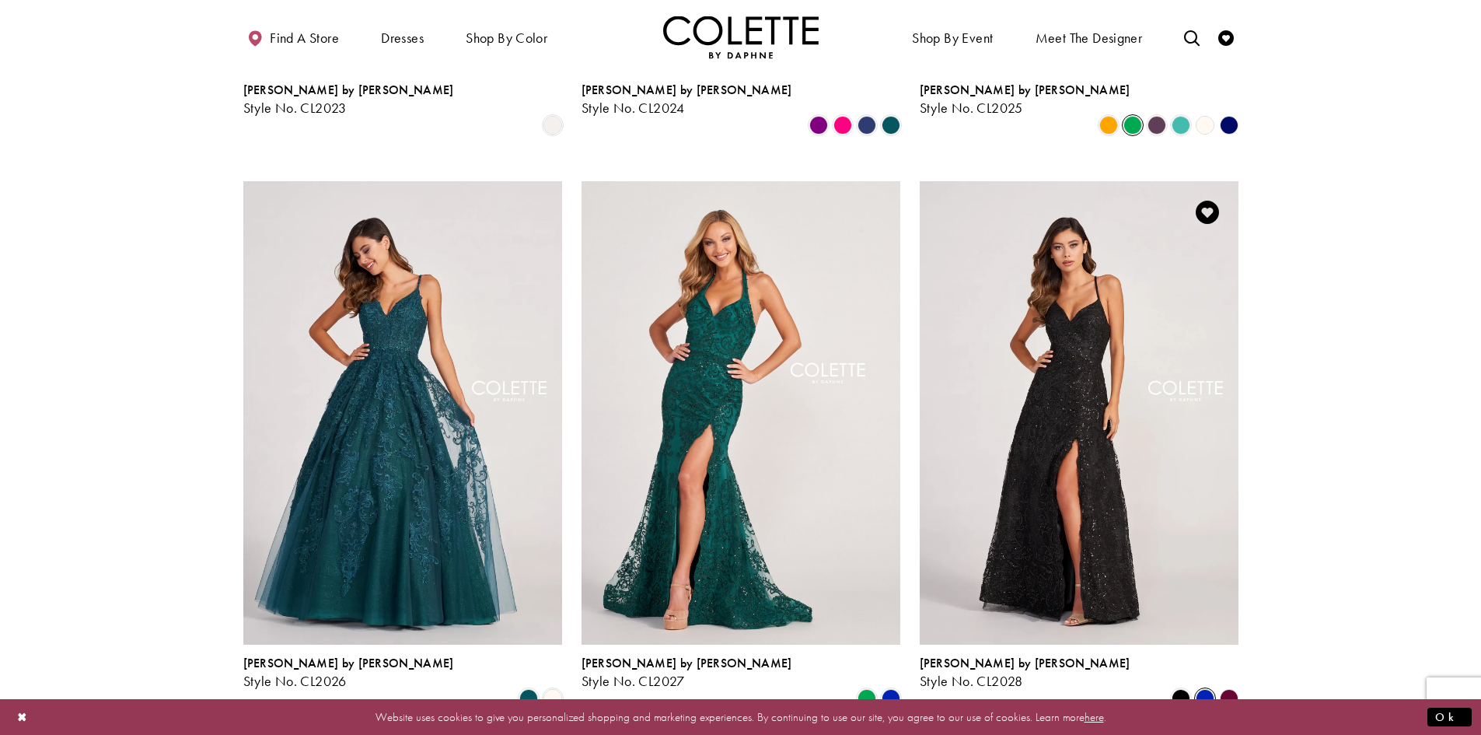
click at [1203, 689] on span "Product List" at bounding box center [1205, 698] width 19 height 19
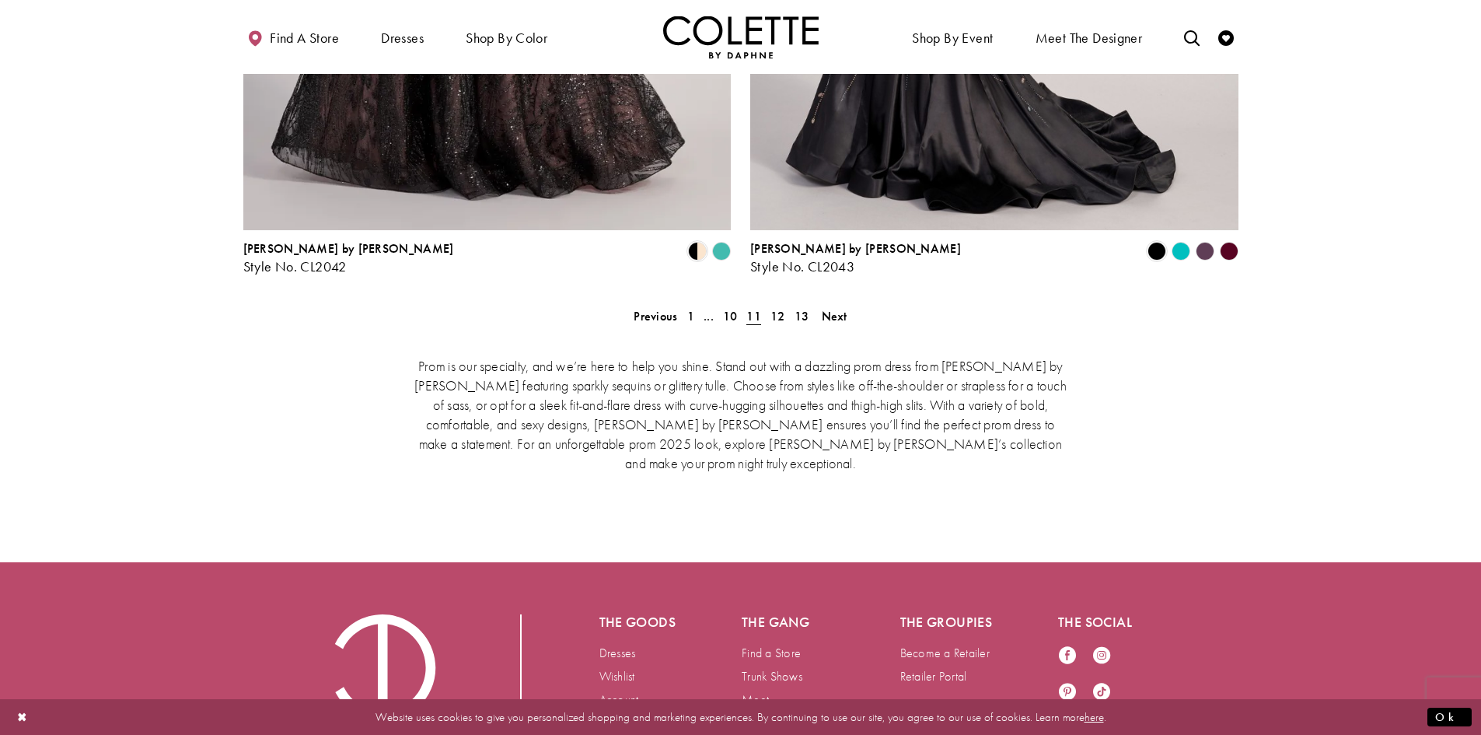
scroll to position [3302, 0]
